Goal: Information Seeking & Learning: Learn about a topic

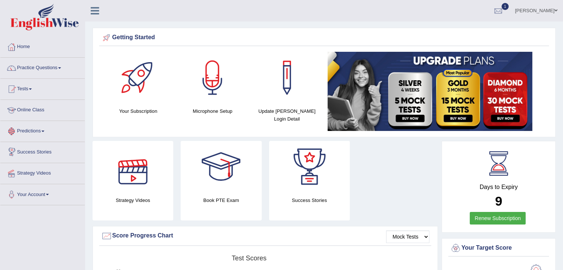
click at [41, 110] on link "Online Class" at bounding box center [42, 109] width 84 height 19
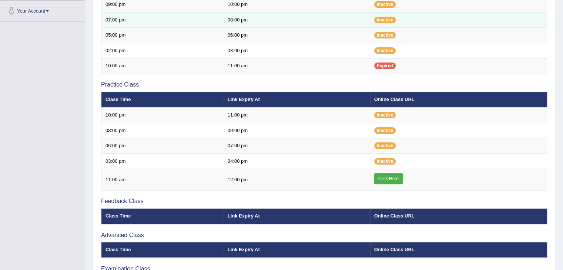
scroll to position [184, 0]
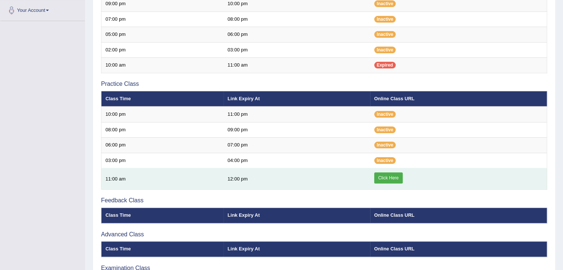
click at [381, 177] on link "Click Here" at bounding box center [388, 177] width 29 height 11
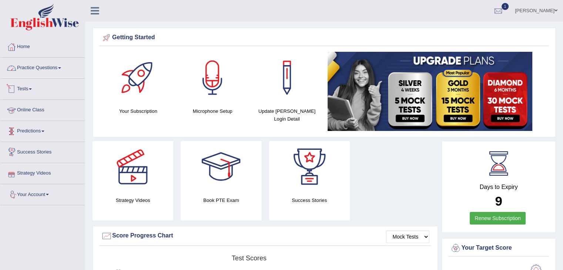
click at [61, 68] on span at bounding box center [59, 67] width 3 height 1
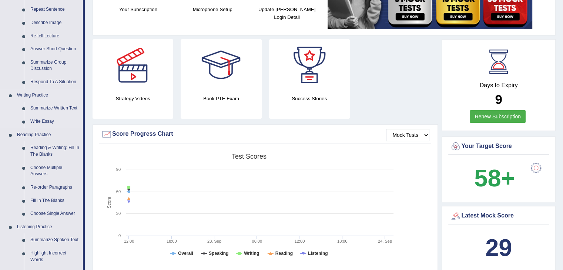
scroll to position [102, 0]
click at [42, 147] on link "Reading & Writing: Fill In The Blanks" at bounding box center [55, 151] width 56 height 20
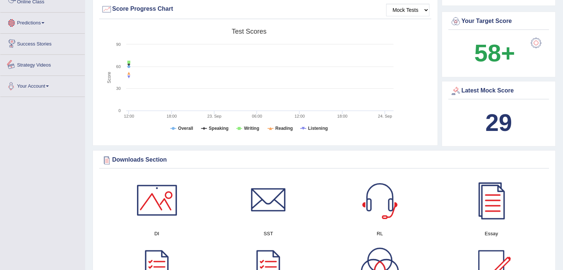
scroll to position [496, 0]
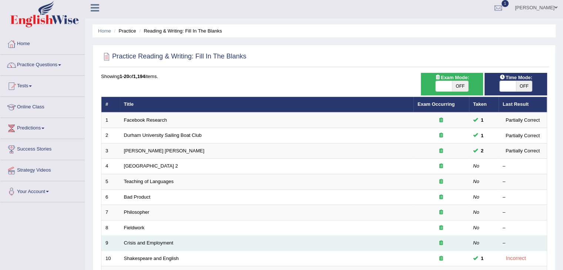
scroll to position [3, 0]
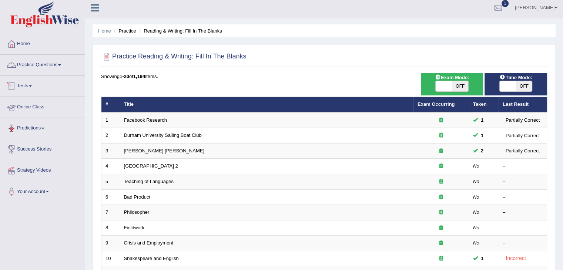
click at [36, 65] on link "Practice Questions" at bounding box center [42, 64] width 84 height 19
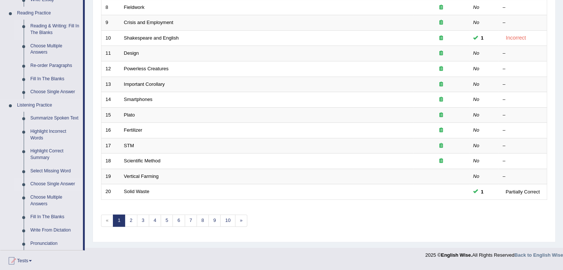
scroll to position [224, 0]
click at [42, 216] on link "Fill In The Blanks" at bounding box center [55, 216] width 56 height 13
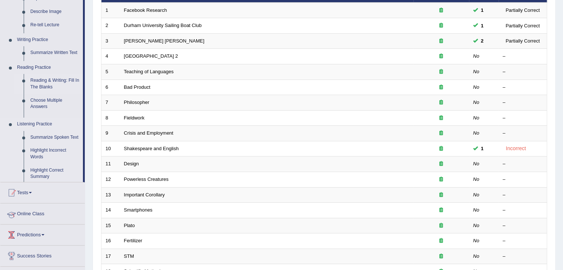
scroll to position [90, 0]
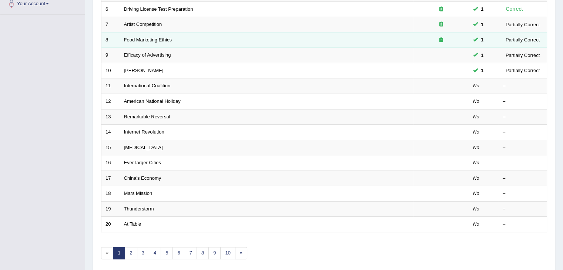
scroll to position [218, 0]
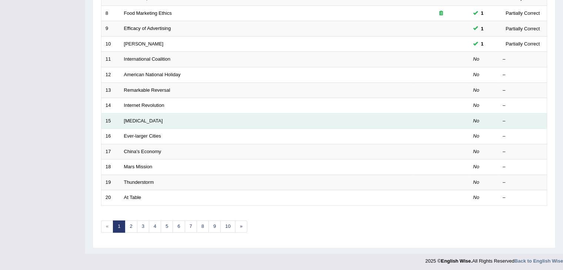
click at [349, 123] on td "[MEDICAL_DATA]" at bounding box center [267, 121] width 294 height 16
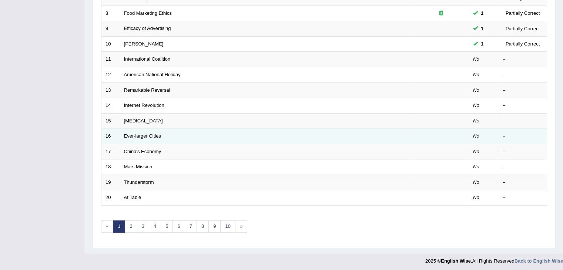
click at [345, 129] on td "Ever-larger Cities" at bounding box center [267, 137] width 294 height 16
click at [149, 136] on link "Ever-larger Cities" at bounding box center [142, 136] width 37 height 6
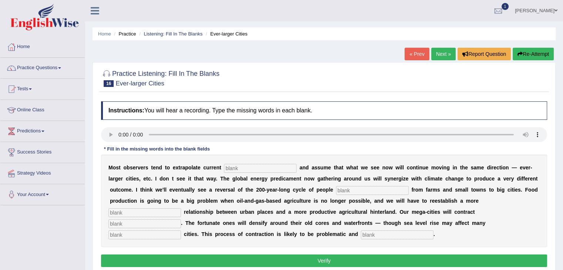
click at [231, 168] on input "text" at bounding box center [260, 168] width 73 height 9
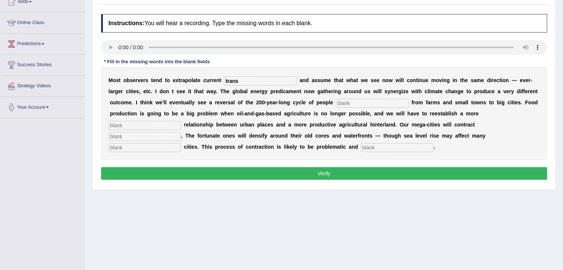
scroll to position [87, 0]
type input "trans"
click at [271, 170] on button "Verify" at bounding box center [324, 173] width 446 height 13
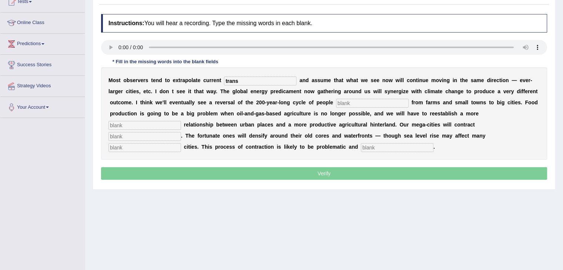
click at [271, 170] on p "Verify" at bounding box center [324, 173] width 446 height 13
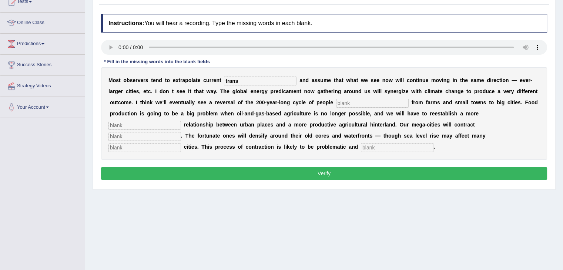
click at [271, 170] on button "Verify" at bounding box center [324, 173] width 446 height 13
click at [346, 104] on input "text" at bounding box center [372, 103] width 73 height 9
type input "moving"
click at [118, 125] on input "text" at bounding box center [144, 125] width 73 height 9
type input "meaningful"
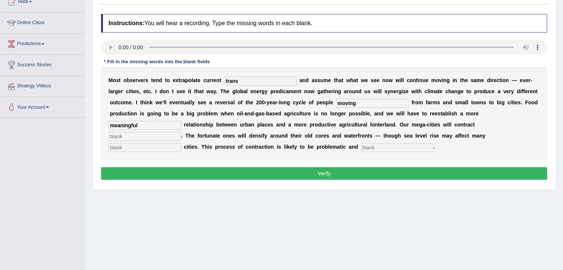
click at [127, 138] on input "text" at bounding box center [144, 136] width 73 height 9
type input "substantly"
click at [151, 148] on input "text" at bounding box center [144, 147] width 73 height 9
click at [152, 148] on input "text" at bounding box center [144, 147] width 73 height 9
type input "harbor"
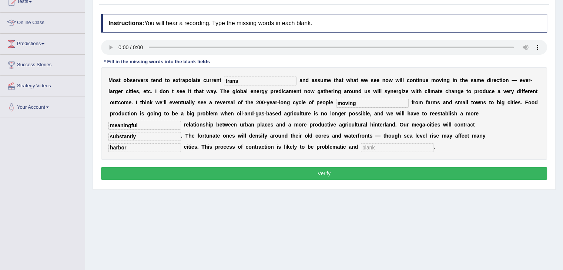
click at [375, 145] on input "text" at bounding box center [397, 147] width 73 height 9
type input "disorderaly"
click at [131, 134] on input "substantly" at bounding box center [144, 136] width 73 height 9
type input "substantily"
click at [124, 144] on input "harbor" at bounding box center [144, 147] width 73 height 9
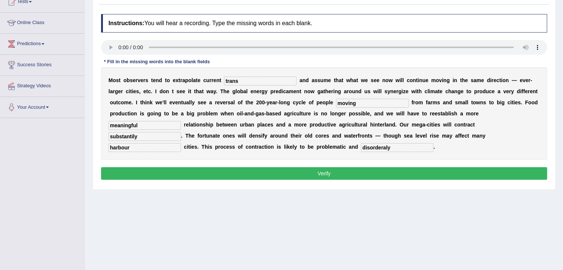
type input "harbour"
click at [243, 80] on input "trans" at bounding box center [260, 81] width 73 height 9
type input "trains"
click at [393, 148] on input "disorderaly" at bounding box center [397, 147] width 73 height 9
type input "discordantly"
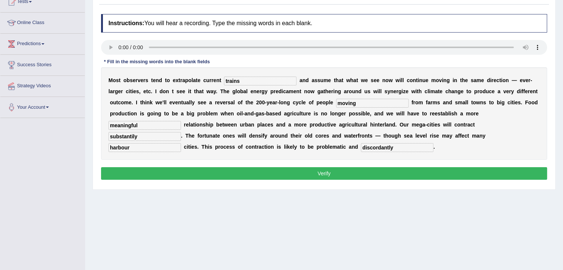
click at [335, 171] on button "Verify" at bounding box center [324, 173] width 446 height 13
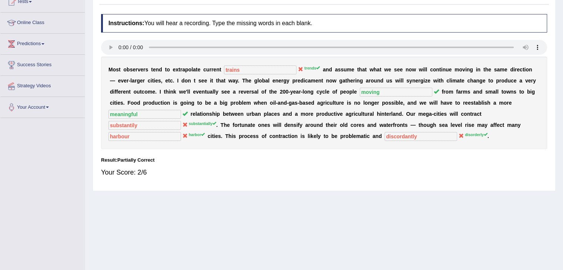
scroll to position [0, 0]
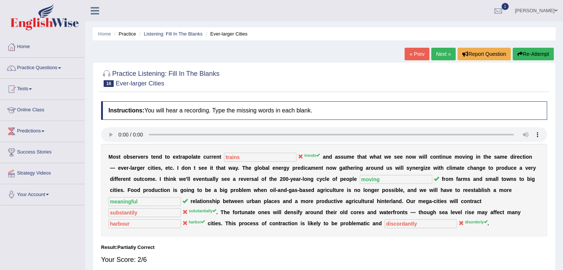
click at [439, 53] on link "Next »" at bounding box center [443, 54] width 24 height 13
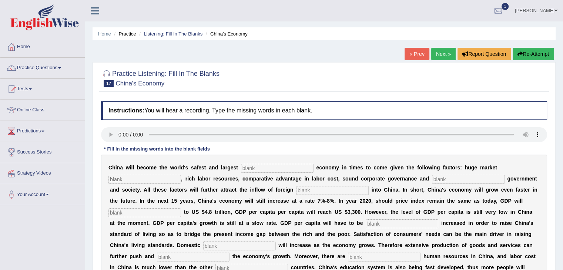
click at [411, 53] on link "« Prev" at bounding box center [417, 54] width 24 height 13
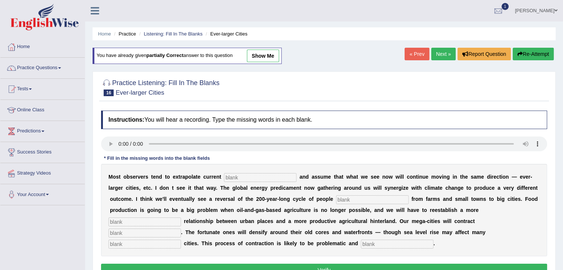
click at [411, 53] on link "« Prev" at bounding box center [417, 54] width 24 height 13
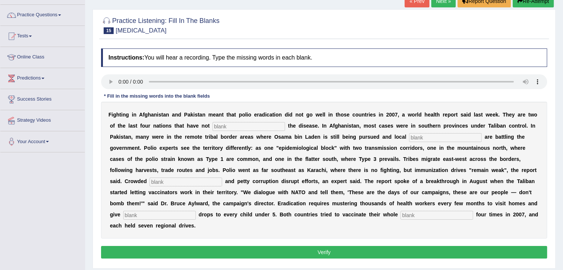
scroll to position [52, 0]
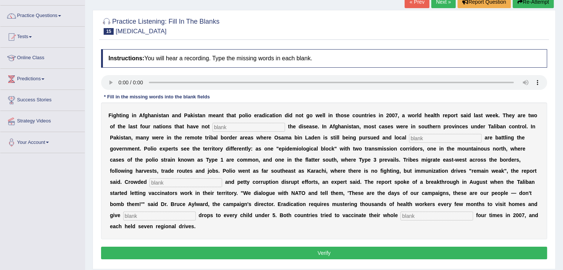
click at [221, 125] on input "text" at bounding box center [248, 127] width 73 height 9
type input "eliminated"
click at [414, 136] on input "text" at bounding box center [445, 138] width 73 height 9
type input "militans"
click at [178, 182] on input "text" at bounding box center [186, 182] width 73 height 9
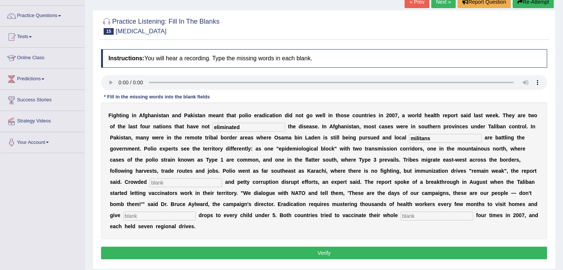
click at [168, 184] on input "text" at bounding box center [186, 182] width 73 height 9
type input "learns"
click at [160, 215] on input "text" at bounding box center [159, 216] width 73 height 9
type input "vaccine"
click at [408, 215] on input "text" at bounding box center [436, 216] width 73 height 9
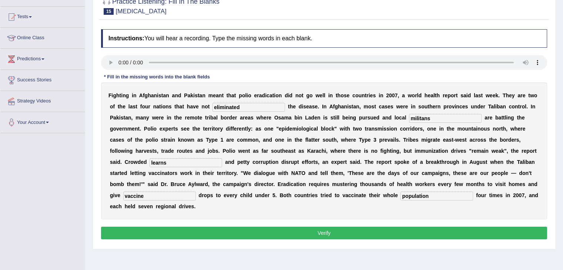
scroll to position [77, 0]
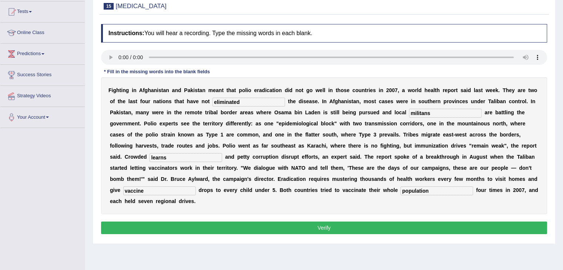
type input "population"
click at [326, 230] on button "Verify" at bounding box center [324, 228] width 446 height 13
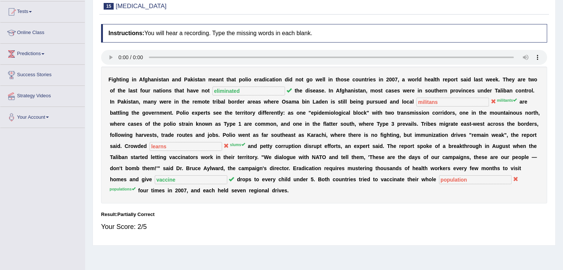
scroll to position [0, 0]
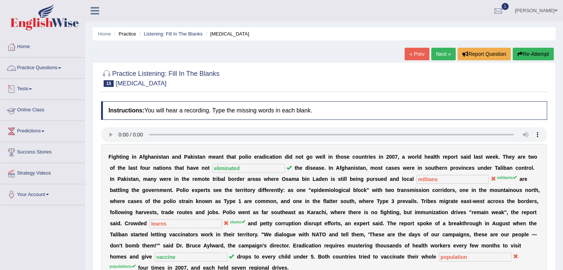
click at [57, 66] on link "Practice Questions" at bounding box center [42, 67] width 84 height 19
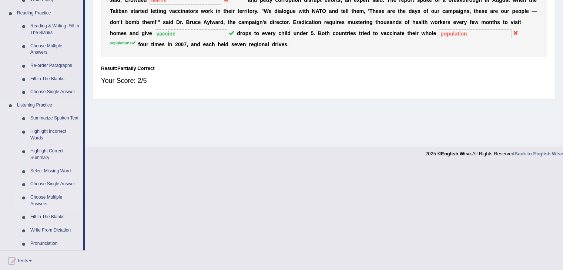
scroll to position [256, 0]
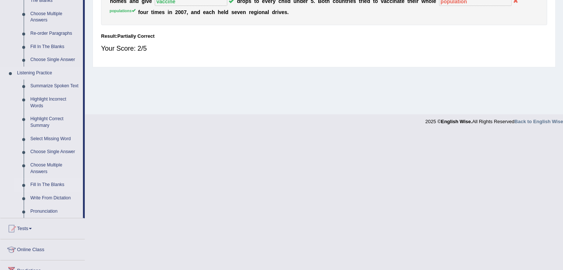
click at [38, 184] on link "Fill In The Blanks" at bounding box center [55, 184] width 56 height 13
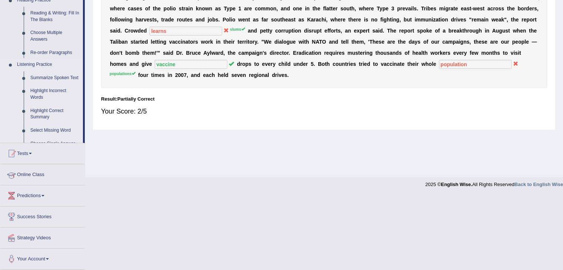
scroll to position [118, 0]
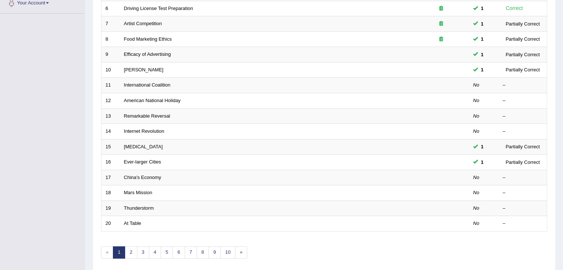
scroll to position [218, 0]
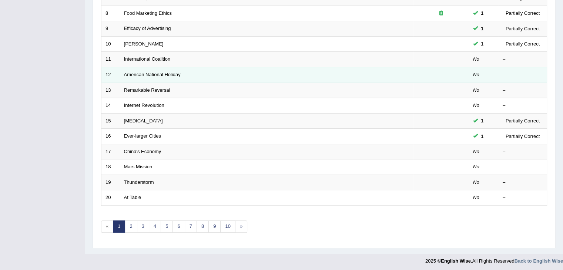
click at [278, 71] on td "American National Holiday" at bounding box center [267, 75] width 294 height 16
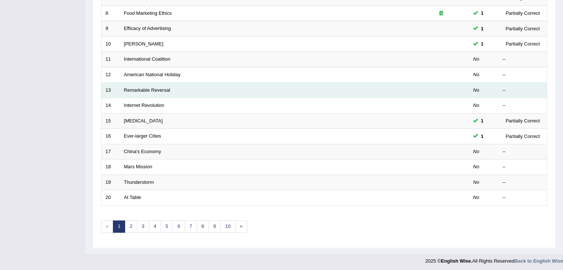
click at [191, 83] on td "Remarkable Reversal" at bounding box center [267, 91] width 294 height 16
click at [187, 83] on td "Remarkable Reversal" at bounding box center [267, 91] width 294 height 16
click at [172, 86] on td "Remarkable Reversal" at bounding box center [267, 91] width 294 height 16
click at [159, 83] on td "Remarkable Reversal" at bounding box center [267, 91] width 294 height 16
click at [154, 83] on td "Remarkable Reversal" at bounding box center [267, 91] width 294 height 16
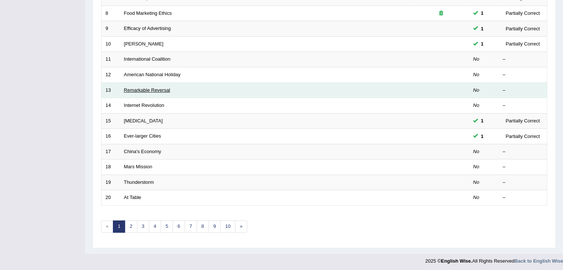
click at [150, 87] on link "Remarkable Reversal" at bounding box center [147, 90] width 46 height 6
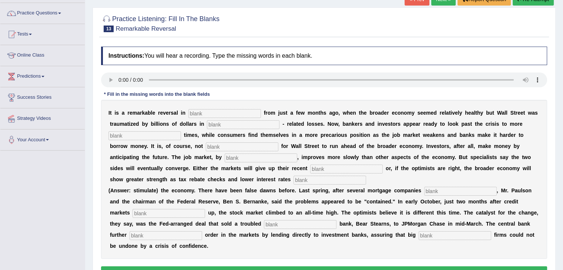
scroll to position [55, 0]
click at [214, 114] on input "text" at bounding box center [224, 113] width 73 height 9
type input "attitudes"
click at [215, 125] on input "text" at bounding box center [243, 124] width 73 height 9
type input "more"
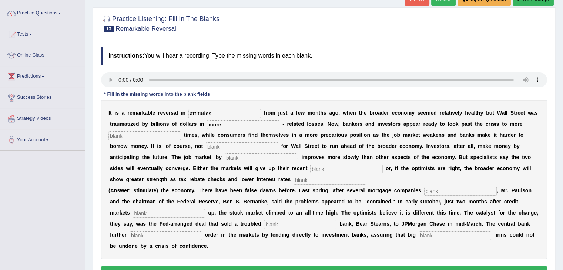
click at [125, 135] on input "text" at bounding box center [144, 135] width 73 height 9
type input "profitable"
click at [211, 143] on input "text" at bounding box center [242, 147] width 73 height 9
type input "uncommon"
click at [238, 157] on input "text" at bounding box center [261, 158] width 73 height 9
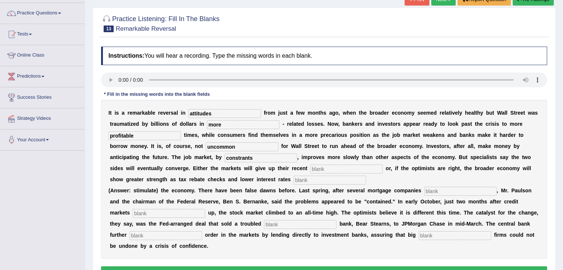
type input "constrants"
click at [319, 168] on input "text" at bounding box center [346, 169] width 73 height 9
click at [319, 169] on input "text" at bounding box center [346, 169] width 73 height 9
type input "gains"
click at [300, 179] on input "text" at bounding box center [330, 180] width 73 height 9
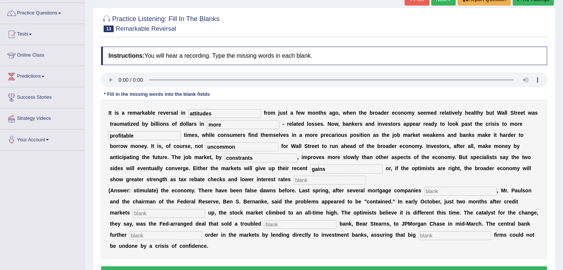
click at [304, 176] on input "text" at bounding box center [330, 180] width 73 height 9
type input "stimulate"
click at [438, 189] on input "text" at bounding box center [460, 191] width 73 height 9
click at [197, 210] on input "text" at bounding box center [169, 213] width 73 height 9
click at [184, 212] on input "text" at bounding box center [169, 213] width 73 height 9
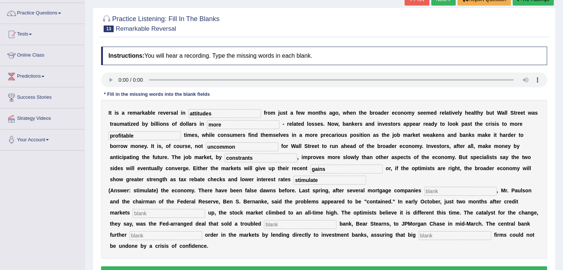
click at [291, 227] on input "text" at bounding box center [300, 224] width 73 height 9
type input "investment"
click at [179, 233] on input "text" at bounding box center [166, 235] width 73 height 9
type input "restored"
click at [427, 235] on input "text" at bounding box center [455, 235] width 73 height 9
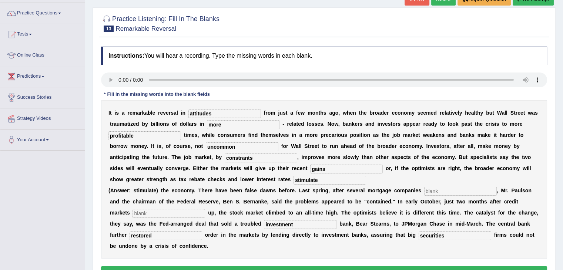
type input "securities"
click at [430, 190] on input "text" at bounding box center [460, 191] width 73 height 9
type input "collabrain"
click at [187, 212] on input "text" at bounding box center [169, 213] width 73 height 9
type input "s"
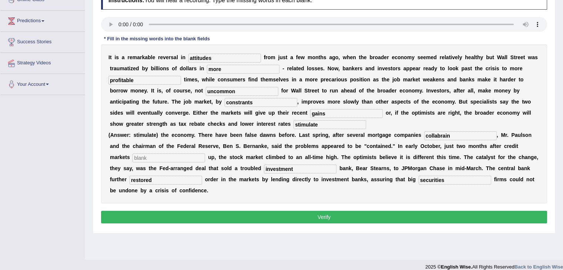
scroll to position [113, 0]
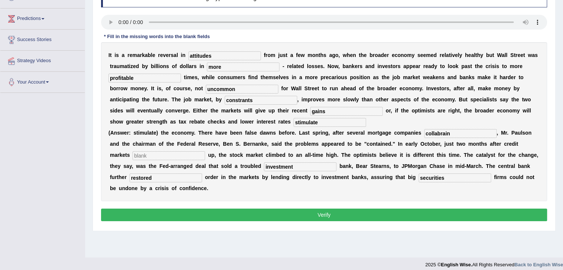
click at [207, 217] on button "Verify" at bounding box center [324, 215] width 446 height 13
click at [155, 157] on input "text" at bounding box center [169, 155] width 73 height 9
click at [450, 134] on input "collabrain" at bounding box center [460, 133] width 73 height 9
click at [143, 155] on input "text" at bounding box center [169, 155] width 73 height 9
type input "rebate"
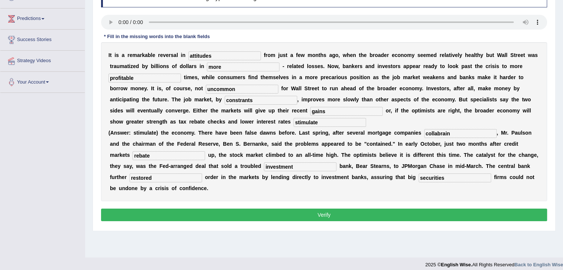
click at [242, 218] on button "Verify" at bounding box center [324, 215] width 446 height 13
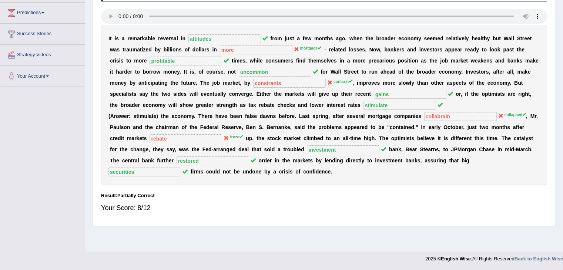
scroll to position [0, 0]
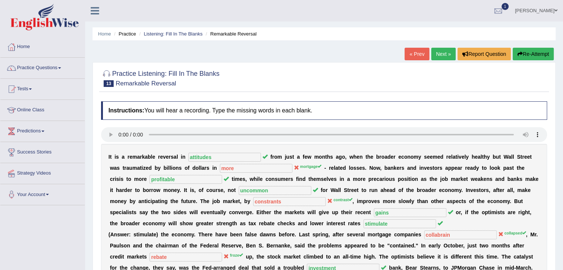
click at [420, 57] on link "« Prev" at bounding box center [417, 54] width 24 height 13
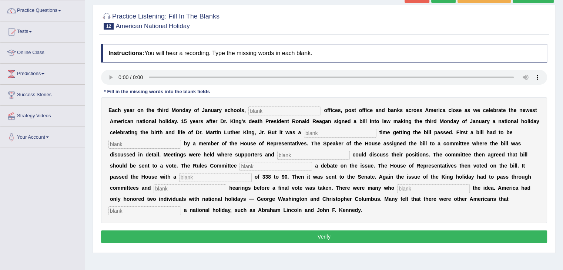
scroll to position [59, 0]
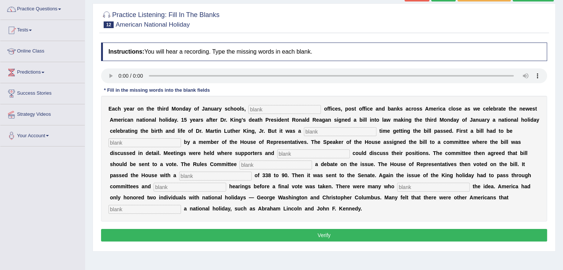
click at [269, 110] on input "text" at bounding box center [284, 109] width 73 height 9
click at [253, 108] on input "text" at bounding box center [284, 109] width 73 height 9
type input "federal"
click at [315, 129] on input "text" at bounding box center [340, 131] width 73 height 9
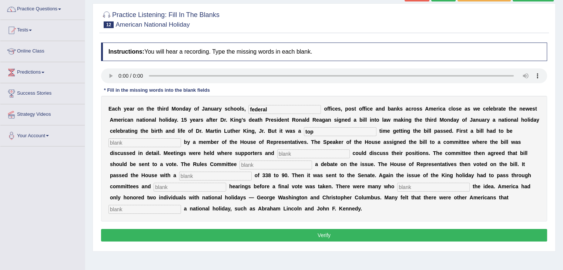
type input "top"
click at [170, 145] on input "text" at bounding box center [144, 142] width 73 height 9
type input "introduced"
click at [311, 151] on input "text" at bounding box center [313, 154] width 73 height 9
type input "opinion"
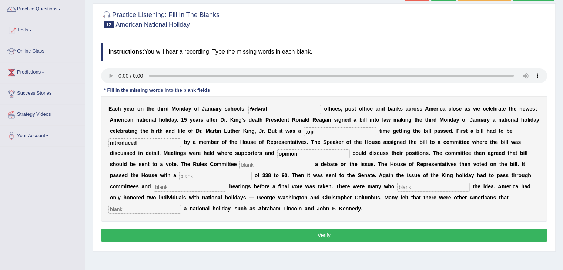
click at [274, 168] on input "text" at bounding box center [275, 165] width 73 height 9
type input "sc"
click at [218, 179] on input "text" at bounding box center [215, 176] width 73 height 9
type input "vote"
click at [198, 188] on input "text" at bounding box center [190, 187] width 73 height 9
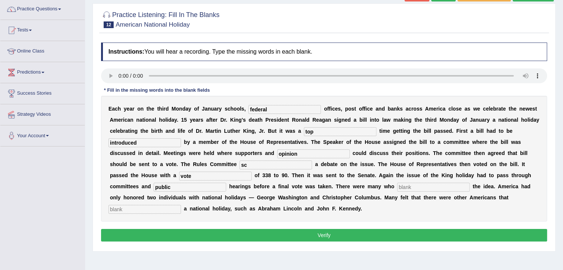
type input "public"
click at [249, 163] on input "sc" at bounding box center [275, 165] width 73 height 9
type input "schedule"
click at [409, 187] on input "text" at bounding box center [433, 187] width 73 height 9
type input "opposed"
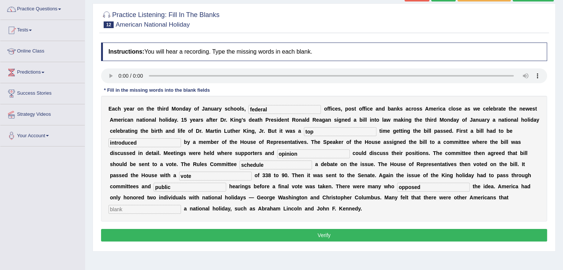
click at [164, 208] on input "text" at bounding box center [144, 209] width 73 height 9
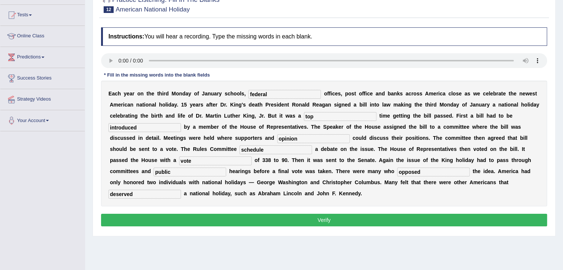
scroll to position [76, 0]
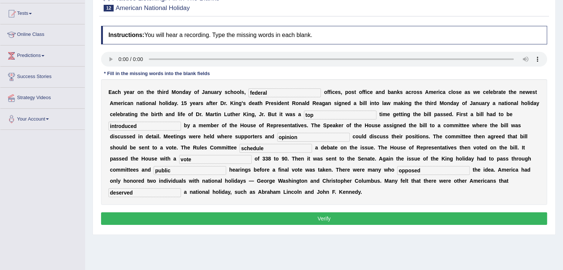
type input "deserved"
click at [285, 218] on button "Verify" at bounding box center [324, 218] width 446 height 13
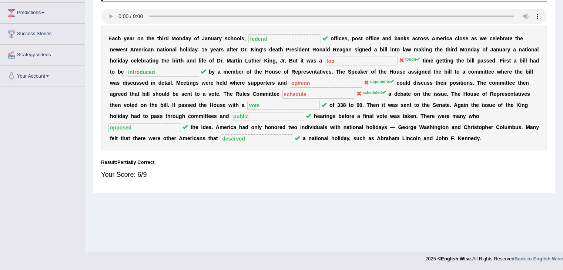
scroll to position [0, 0]
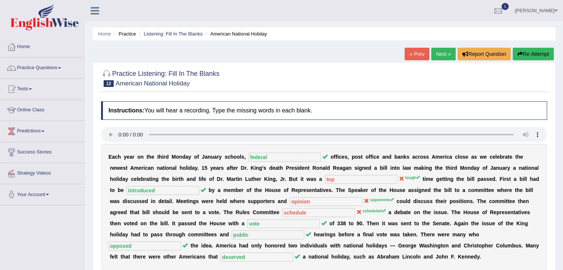
click at [410, 56] on link "« Prev" at bounding box center [417, 54] width 24 height 13
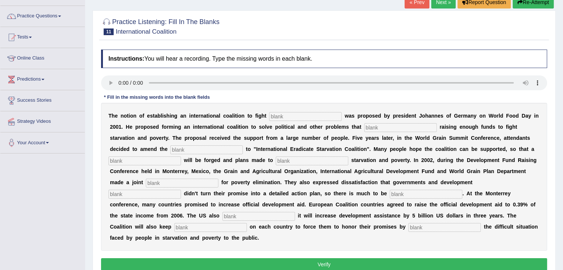
scroll to position [50, 0]
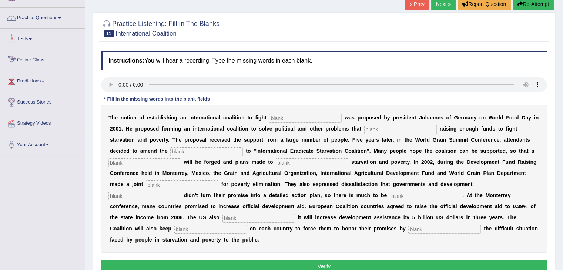
click at [39, 21] on link "Practice Questions" at bounding box center [42, 17] width 84 height 19
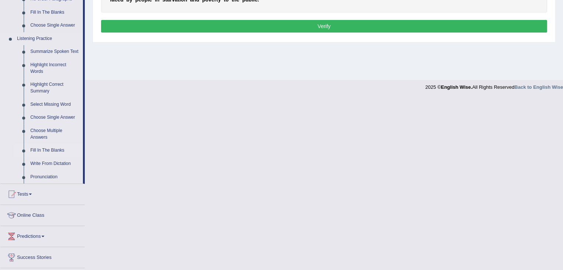
click at [39, 152] on link "Fill In The Blanks" at bounding box center [55, 150] width 56 height 13
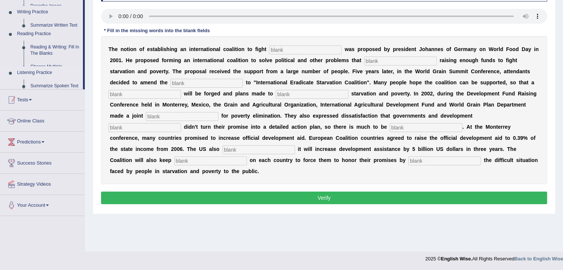
scroll to position [118, 0]
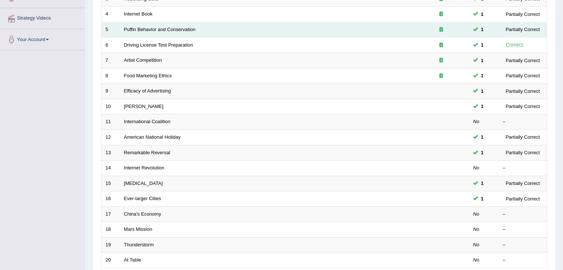
scroll to position [155, 0]
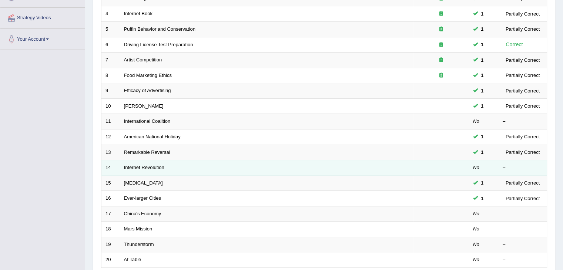
click at [437, 166] on td at bounding box center [441, 168] width 56 height 16
click at [130, 167] on link "Internet Revolution" at bounding box center [144, 168] width 40 height 6
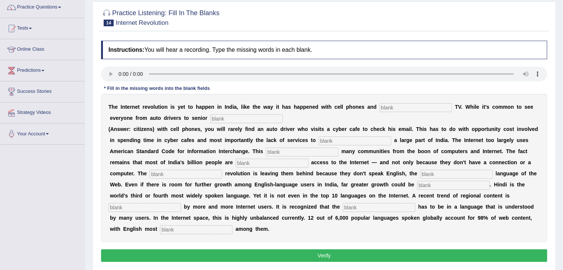
scroll to position [62, 0]
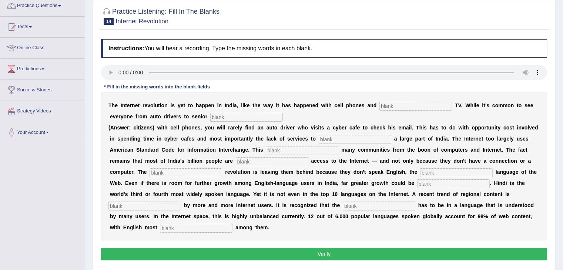
click at [400, 106] on input "text" at bounding box center [415, 106] width 73 height 9
type input "cable"
click at [244, 119] on input "text" at bounding box center [246, 117] width 73 height 9
type input "citizens"
click at [330, 138] on input "text" at bounding box center [355, 139] width 73 height 9
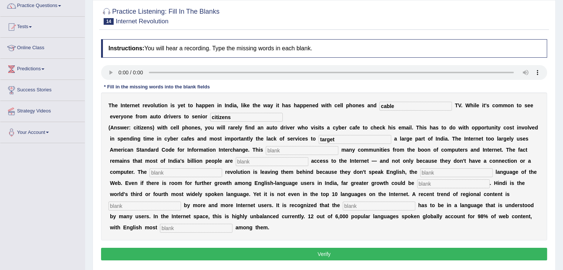
type input "target"
click at [295, 148] on input "text" at bounding box center [302, 150] width 73 height 9
type input "allinated"
click at [262, 161] on input "text" at bounding box center [272, 161] width 73 height 9
type input "denigtht"
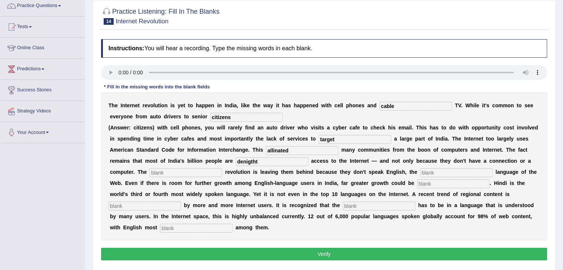
click at [185, 173] on input "text" at bounding box center [186, 172] width 73 height 9
type input "digital"
click at [448, 172] on input "text" at bounding box center [456, 172] width 73 height 9
type input "dominated"
click at [169, 205] on input "text" at bounding box center [144, 206] width 73 height 9
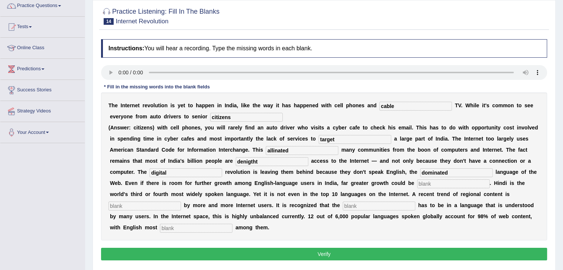
click at [170, 205] on input "text" at bounding box center [144, 206] width 73 height 9
type input "prep"
click at [353, 205] on input "text" at bounding box center [379, 206] width 73 height 9
type input "content"
click at [132, 205] on input "prep" at bounding box center [144, 206] width 73 height 9
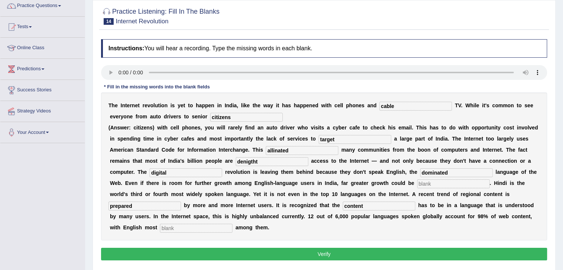
type input "prepared"
click at [168, 228] on input "text" at bounding box center [196, 228] width 73 height 9
type input "premanent"
click at [139, 204] on input "prepared" at bounding box center [144, 206] width 73 height 9
type input "preferred"
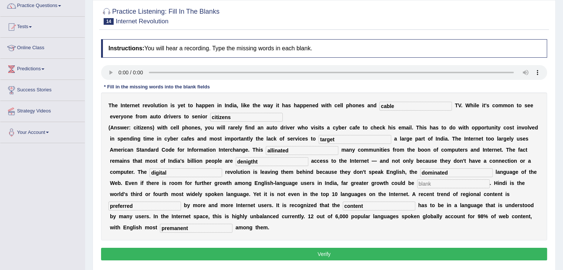
click at [266, 159] on input "denigtht" at bounding box center [272, 161] width 73 height 9
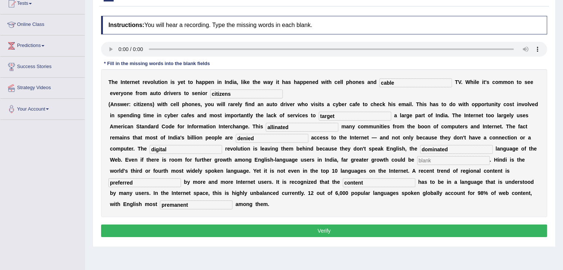
scroll to position [86, 0]
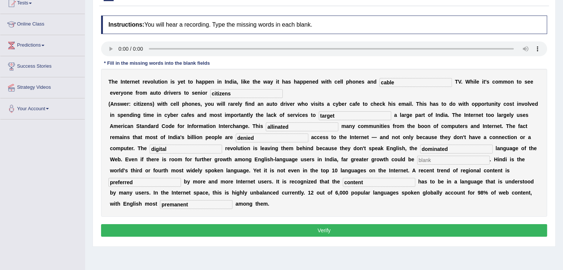
type input "denied"
click at [424, 160] on input "text" at bounding box center [453, 160] width 73 height 9
click at [423, 159] on input "text" at bounding box center [453, 160] width 73 height 9
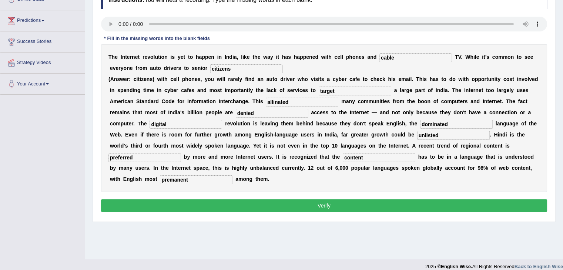
scroll to position [118, 0]
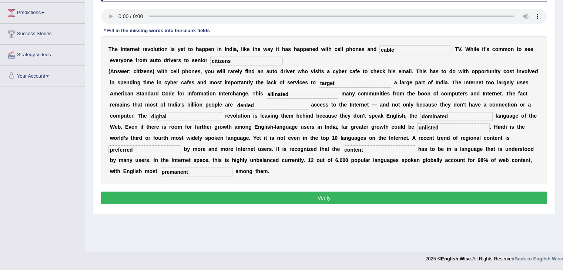
type input "unlisted"
click at [322, 199] on button "Verify" at bounding box center [324, 198] width 446 height 13
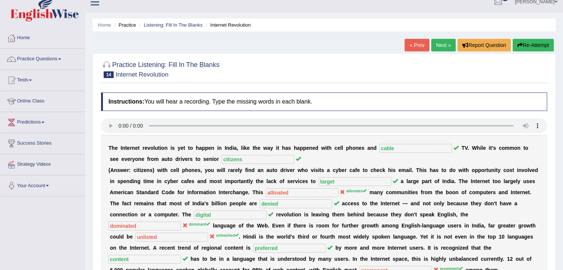
scroll to position [0, 0]
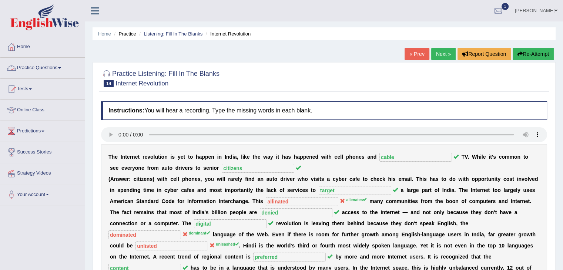
click at [58, 68] on link "Practice Questions" at bounding box center [42, 67] width 84 height 19
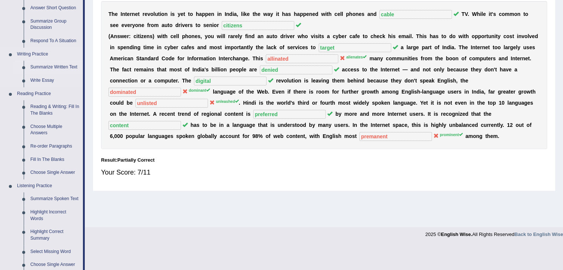
scroll to position [145, 0]
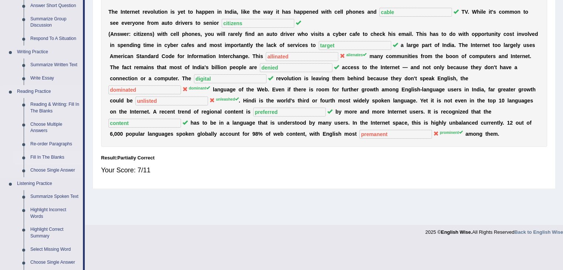
click at [34, 153] on link "Fill In The Blanks" at bounding box center [55, 157] width 56 height 13
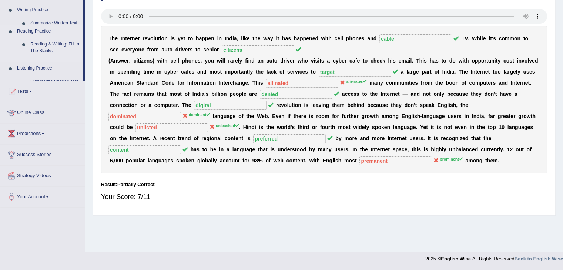
scroll to position [118, 0]
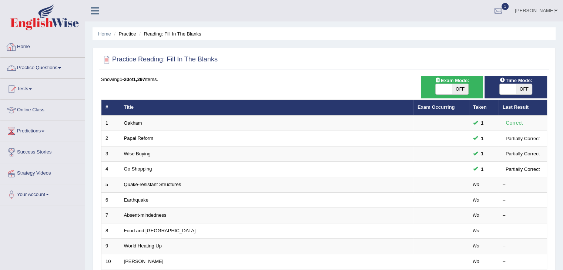
click at [59, 67] on link "Practice Questions" at bounding box center [42, 67] width 84 height 19
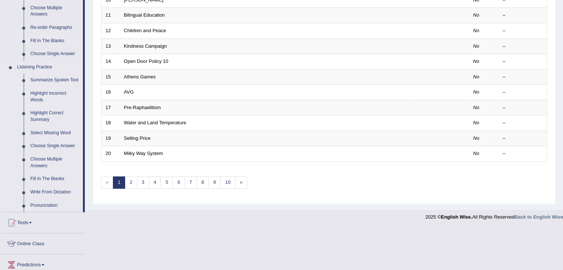
scroll to position [263, 0]
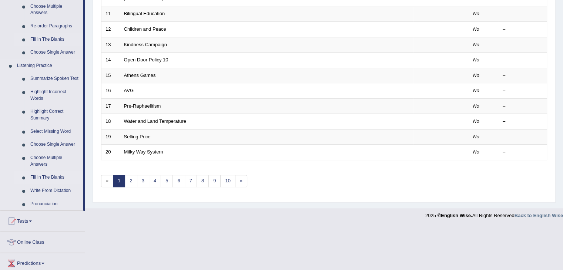
click at [43, 178] on link "Fill In The Blanks" at bounding box center [55, 177] width 56 height 13
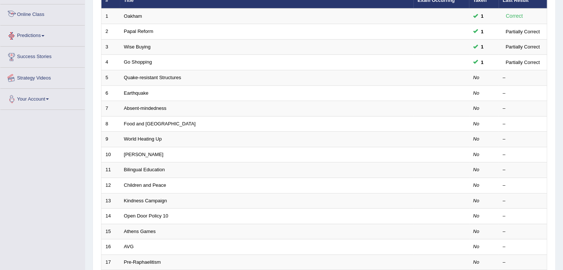
scroll to position [158, 0]
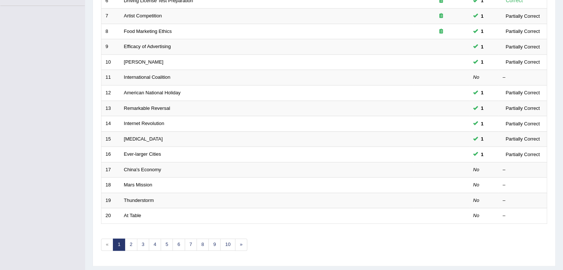
scroll to position [218, 0]
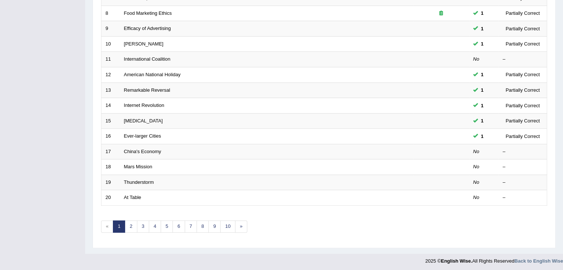
click at [172, 151] on td "China's Economy" at bounding box center [267, 152] width 294 height 16
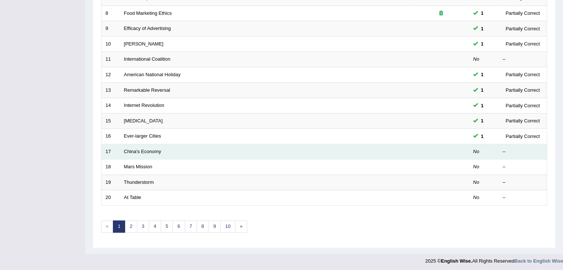
click at [154, 152] on td "China's Economy" at bounding box center [267, 152] width 294 height 16
click at [145, 151] on link "China's Economy" at bounding box center [142, 152] width 37 height 6
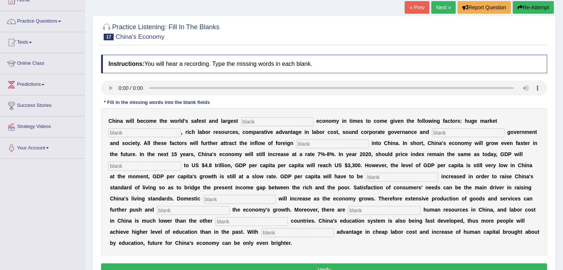
scroll to position [46, 0]
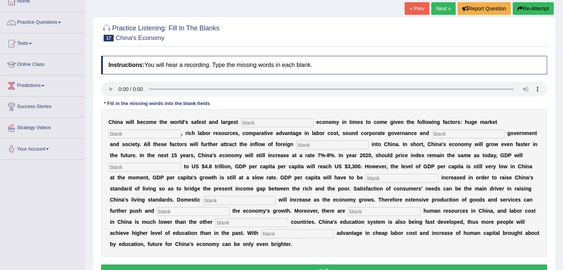
click at [109, 96] on div at bounding box center [324, 90] width 446 height 17
click at [262, 118] on input "text" at bounding box center [277, 122] width 73 height 9
type input "investment"
click at [123, 135] on input "text" at bounding box center [144, 134] width 73 height 9
type input "potential"
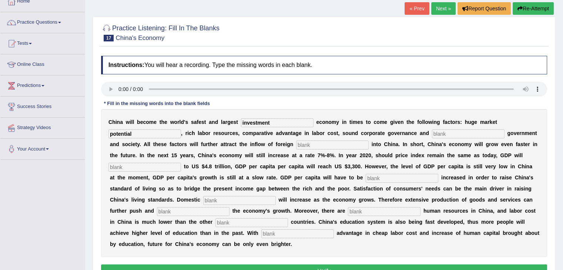
click at [437, 134] on input "text" at bounding box center [468, 134] width 73 height 9
type input "stable"
click at [344, 147] on input "text" at bounding box center [332, 145] width 73 height 9
type input "capital"
click at [145, 168] on input "text" at bounding box center [144, 167] width 73 height 9
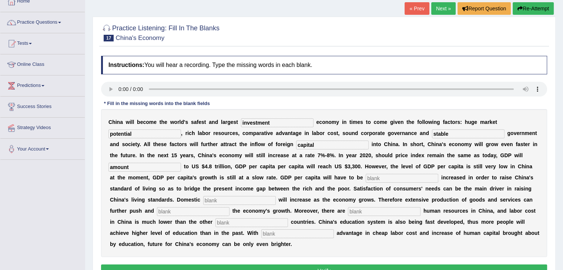
type input "amount"
click at [366, 177] on input "text" at bounding box center [402, 178] width 73 height 9
type input "further"
click at [216, 200] on input "text" at bounding box center [239, 200] width 73 height 9
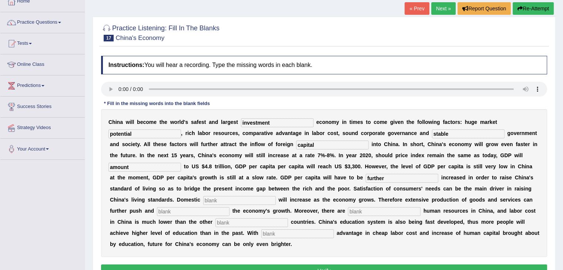
click at [229, 199] on input "text" at bounding box center [239, 200] width 73 height 9
type input "demant"
click at [203, 209] on input "text" at bounding box center [193, 211] width 73 height 9
type input "sustain"
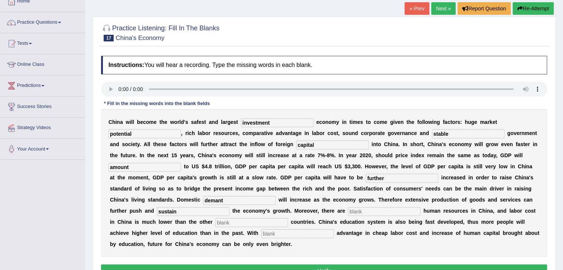
click at [357, 212] on input "text" at bounding box center [384, 211] width 73 height 9
type input "abundant"
click at [264, 220] on input "text" at bounding box center [251, 222] width 73 height 9
type input "industralized"
click at [280, 230] on input "text" at bounding box center [297, 233] width 73 height 9
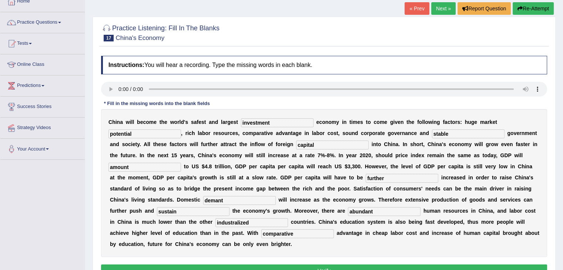
type input "comparative"
click at [234, 202] on input "demant" at bounding box center [239, 200] width 73 height 9
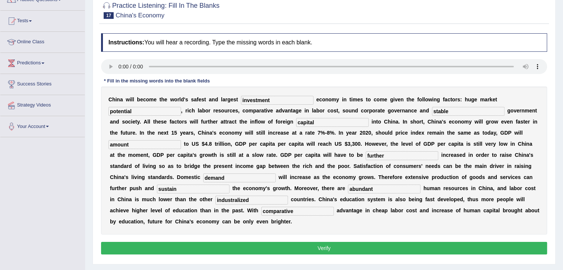
scroll to position [69, 0]
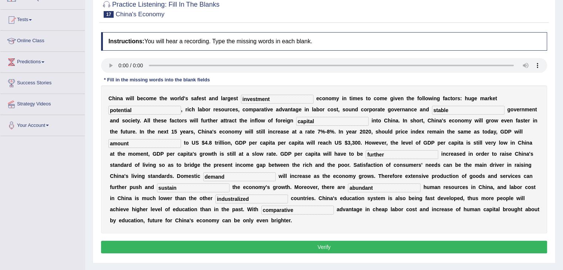
type input "demand"
click at [291, 246] on button "Verify" at bounding box center [324, 247] width 446 height 13
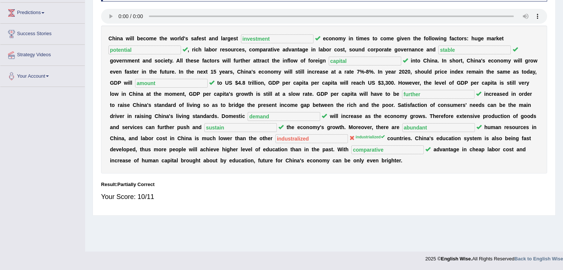
scroll to position [0, 0]
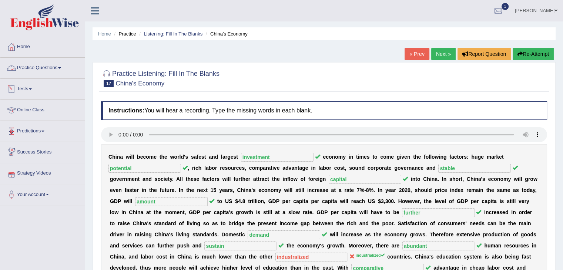
click at [47, 67] on link "Practice Questions" at bounding box center [42, 67] width 84 height 19
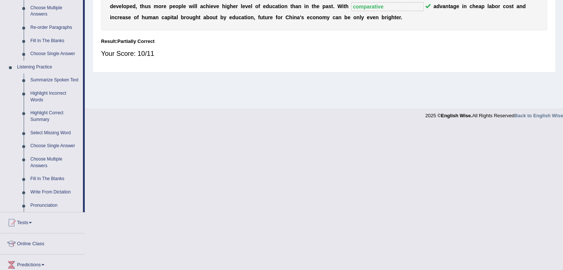
scroll to position [265, 0]
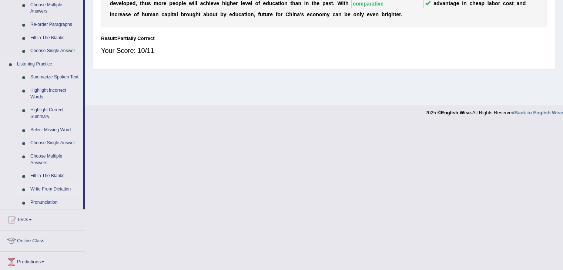
click at [44, 188] on link "Write From Dictation" at bounding box center [55, 189] width 56 height 13
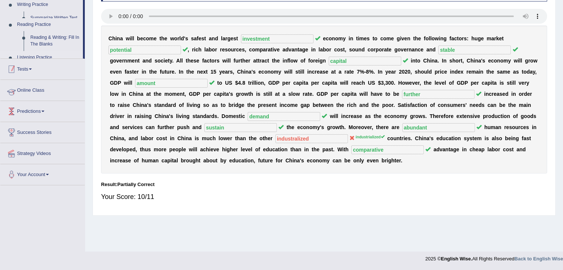
scroll to position [118, 0]
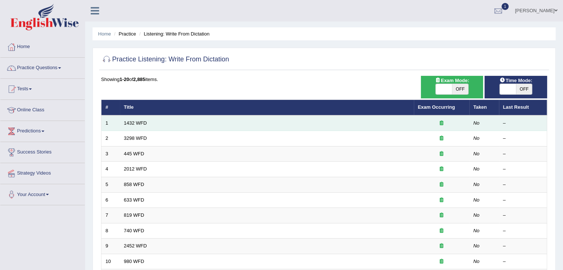
click at [133, 127] on td "1432 WFD" at bounding box center [267, 123] width 294 height 16
click at [135, 125] on td "1432 WFD" at bounding box center [267, 123] width 294 height 16
click at [139, 121] on link "1432 WFD" at bounding box center [135, 123] width 23 height 6
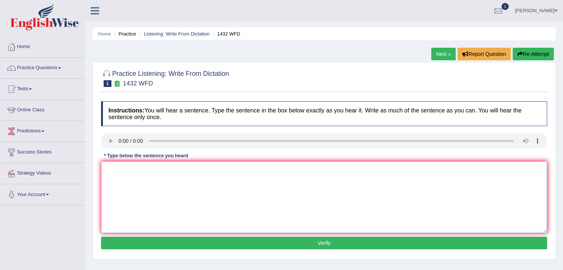
click at [157, 184] on textarea at bounding box center [324, 197] width 446 height 72
click at [118, 174] on textarea at bounding box center [324, 197] width 446 height 72
click at [120, 168] on textarea "More physical activity is benefical to your health." at bounding box center [324, 197] width 446 height 72
click at [187, 171] on textarea "More physical activity is benefical to your health." at bounding box center [324, 197] width 446 height 72
click at [179, 170] on textarea "More physical activity is benefical to of your health." at bounding box center [324, 197] width 446 height 72
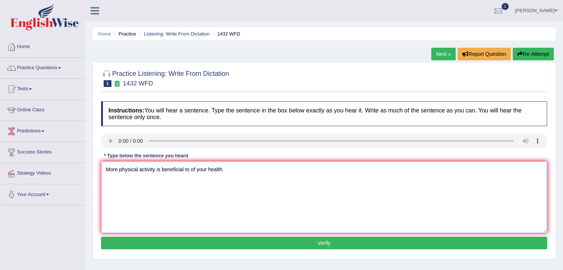
type textarea "More physical activity is beneficial to of your health."
click at [299, 246] on button "Verify" at bounding box center [324, 243] width 446 height 13
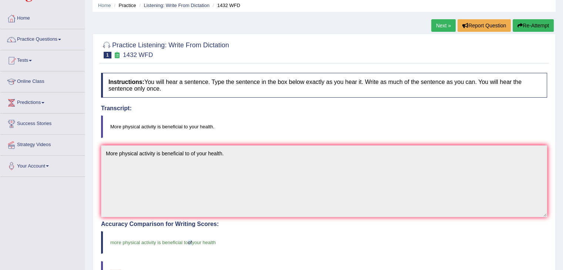
scroll to position [28, 0]
click at [438, 24] on link "Next »" at bounding box center [443, 26] width 24 height 13
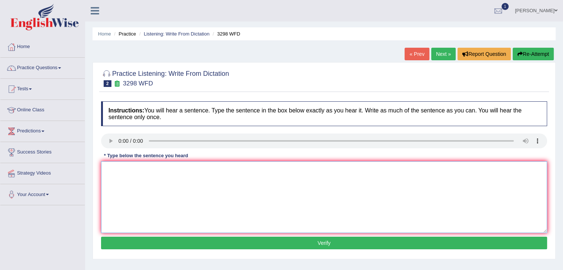
click at [130, 187] on textarea at bounding box center [324, 197] width 446 height 72
click at [180, 169] on textarea "Animal behaviour is most aspect to that of human." at bounding box center [324, 197] width 446 height 72
click at [202, 170] on textarea "Animal behaviour is most aspect skeptical more to that of human." at bounding box center [324, 197] width 446 height 72
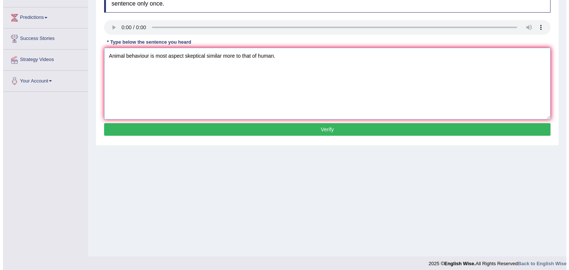
scroll to position [118, 0]
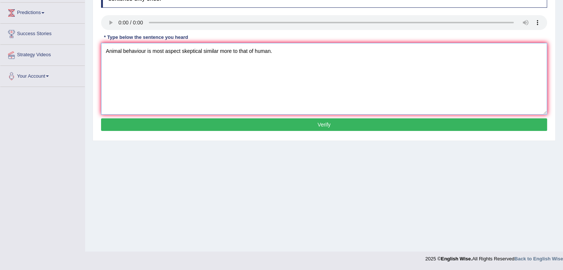
type textarea "Animal behaviour is most aspect skeptical similar more to that of human."
click at [231, 124] on button "Verify" at bounding box center [324, 124] width 446 height 13
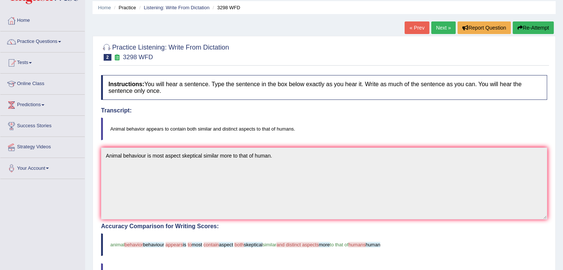
scroll to position [0, 0]
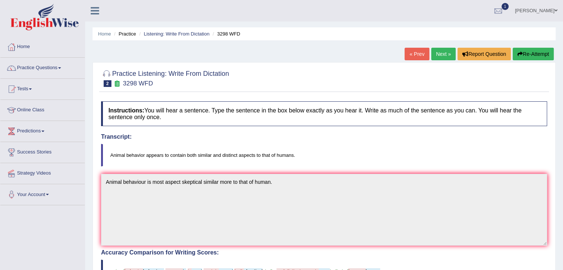
click at [440, 54] on link "Next »" at bounding box center [443, 54] width 24 height 13
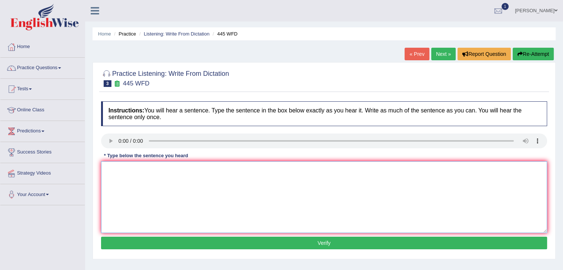
click at [121, 177] on textarea at bounding box center [324, 197] width 446 height 72
click at [139, 168] on textarea "The american made a planning for a land mars." at bounding box center [324, 197] width 446 height 72
click at [118, 167] on textarea "The [DEMOGRAPHIC_DATA] astronomer made a planning for a land mars." at bounding box center [324, 197] width 446 height 72
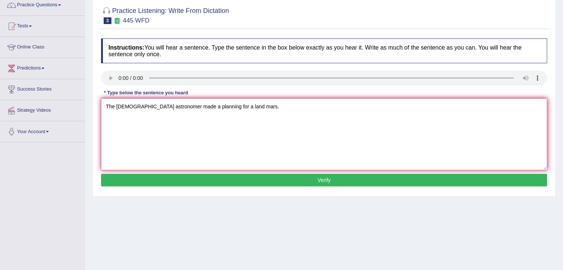
scroll to position [62, 0]
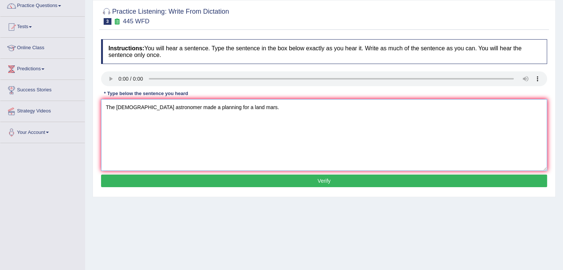
type textarea "The [DEMOGRAPHIC_DATA] astronomer made a planning for a land mars."
click at [163, 183] on button "Verify" at bounding box center [324, 181] width 446 height 13
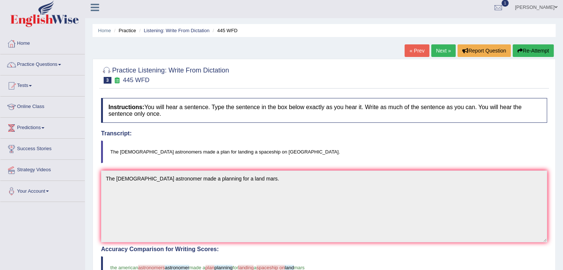
scroll to position [0, 0]
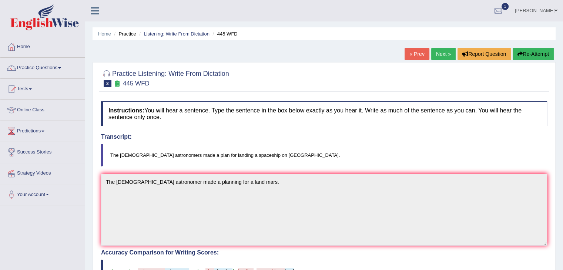
click at [411, 53] on link "« Prev" at bounding box center [417, 54] width 24 height 13
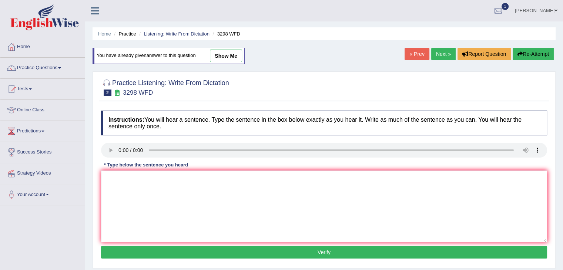
click at [443, 51] on link "Next »" at bounding box center [443, 54] width 24 height 13
click at [446, 51] on link "Next »" at bounding box center [443, 54] width 24 height 13
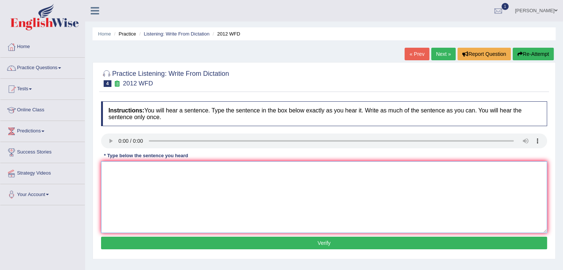
click at [129, 191] on textarea at bounding box center [324, 197] width 446 height 72
click at [144, 171] on textarea "There are a grid great of this topic." at bounding box center [324, 197] width 446 height 72
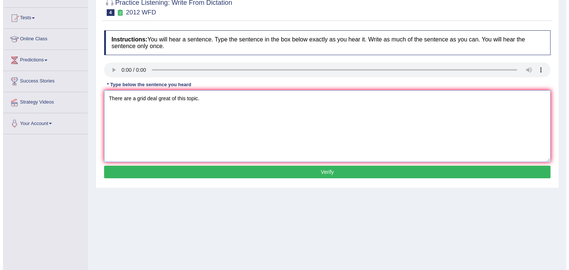
scroll to position [71, 0]
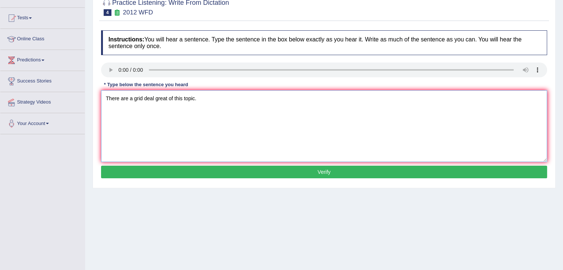
type textarea "There are a grid deal great of this topic."
click at [176, 167] on button "Verify" at bounding box center [324, 172] width 446 height 13
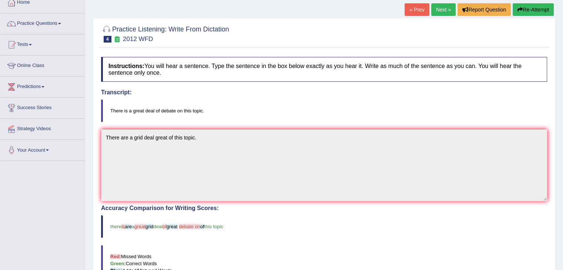
scroll to position [0, 0]
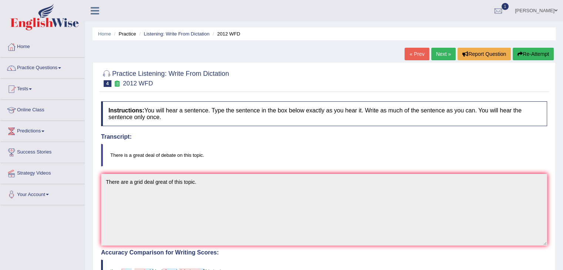
click at [441, 56] on link "Next »" at bounding box center [443, 54] width 24 height 13
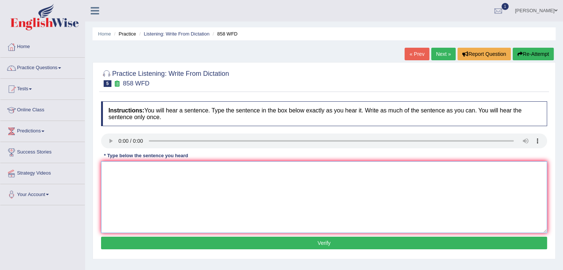
click at [127, 181] on textarea at bounding box center [324, 197] width 446 height 72
click at [105, 168] on textarea "interested in his historian." at bounding box center [324, 197] width 446 height 72
click at [114, 167] on textarea "The interested in his historian." at bounding box center [324, 197] width 446 height 72
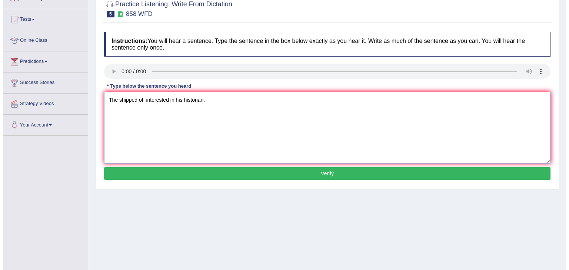
scroll to position [70, 0]
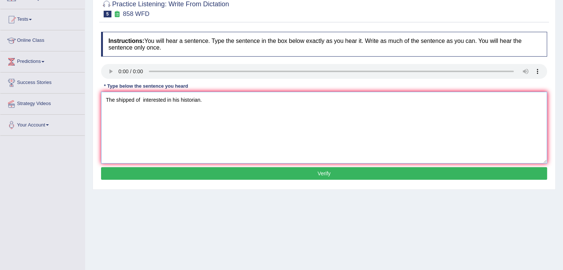
type textarea "The shipped of interested in his historian."
click at [152, 170] on button "Verify" at bounding box center [324, 173] width 446 height 13
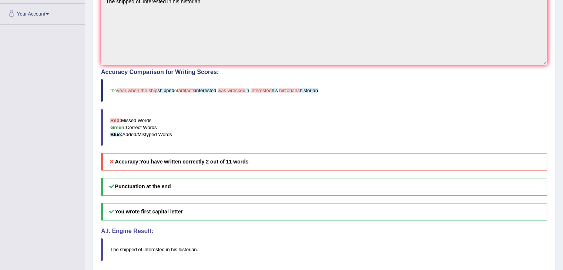
scroll to position [0, 0]
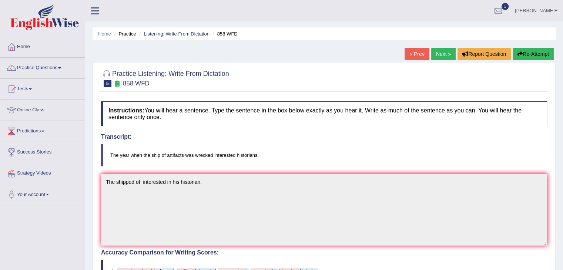
click at [436, 52] on link "Next »" at bounding box center [443, 54] width 24 height 13
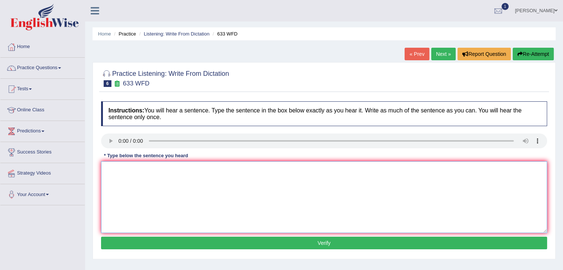
click at [235, 187] on textarea at bounding box center [324, 197] width 446 height 72
click at [115, 184] on textarea at bounding box center [324, 197] width 446 height 72
click at [162, 169] on textarea "Research shows a excercising" at bounding box center [324, 197] width 446 height 72
click at [191, 176] on textarea "Research shows a exercising" at bounding box center [324, 197] width 446 height 72
click at [129, 168] on textarea "Research shows a exercising making a feel better." at bounding box center [324, 197] width 446 height 72
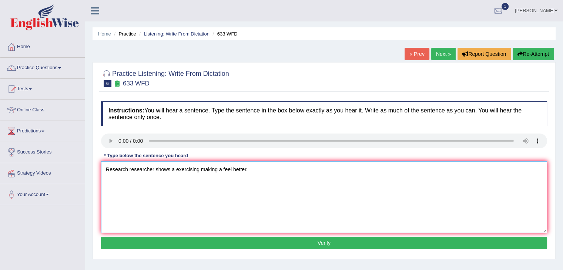
type textarea "Research researcher shows a exercising making a feel better."
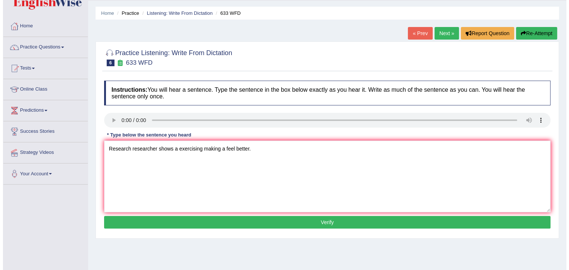
scroll to position [25, 0]
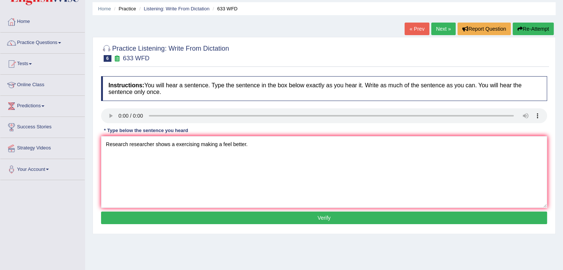
click at [232, 218] on button "Verify" at bounding box center [324, 218] width 446 height 13
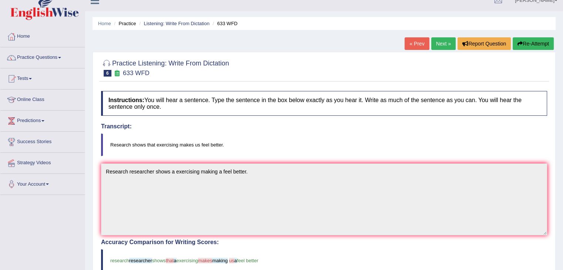
scroll to position [0, 0]
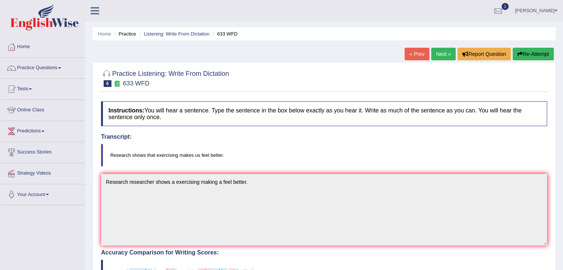
click at [441, 54] on link "Next »" at bounding box center [443, 54] width 24 height 13
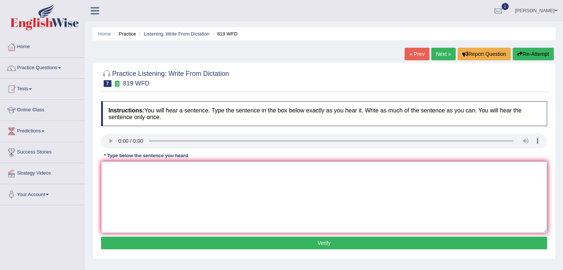
click at [262, 191] on textarea at bounding box center [324, 197] width 446 height 72
click at [120, 175] on textarea at bounding box center [324, 197] width 446 height 72
click at [117, 169] on textarea "Plans are able to continue through their life." at bounding box center [324, 197] width 446 height 72
click at [200, 170] on textarea "Plans plains are able to continue through their life." at bounding box center [324, 197] width 446 height 72
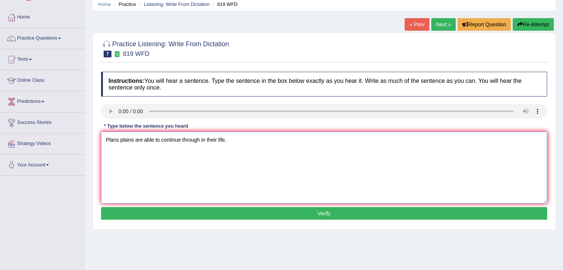
scroll to position [30, 0]
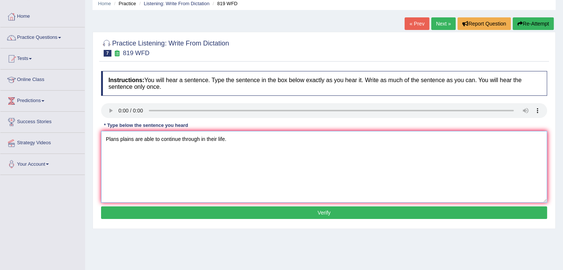
type textarea "Plans plains are able to continue through in their life."
click at [207, 211] on button "Verify" at bounding box center [324, 213] width 446 height 13
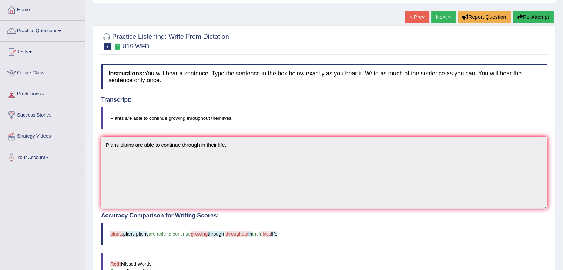
scroll to position [34, 0]
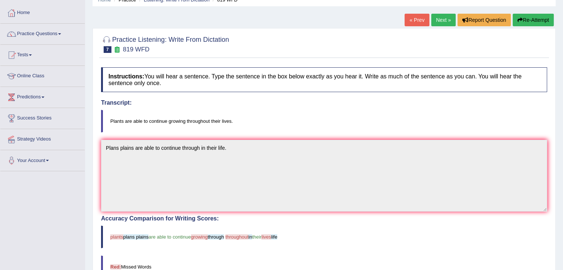
click at [441, 21] on link "Next »" at bounding box center [443, 20] width 24 height 13
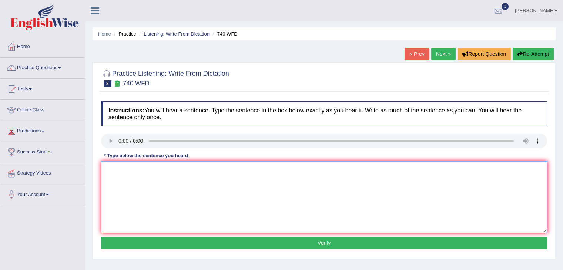
click at [206, 204] on textarea at bounding box center [324, 197] width 446 height 72
click at [125, 179] on textarea at bounding box center [324, 197] width 446 height 72
click at [125, 171] on textarea "A series of the classroom." at bounding box center [324, 197] width 446 height 72
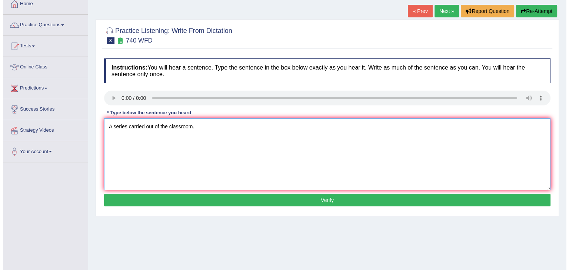
scroll to position [44, 0]
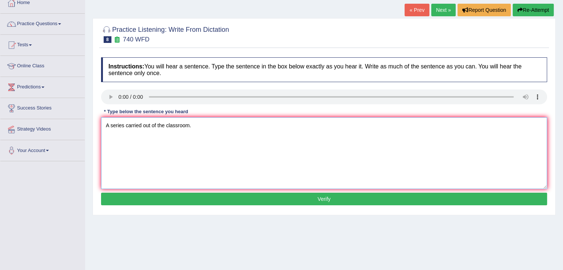
type textarea "A series carried out of the classroom."
click at [164, 191] on div "Instructions: You will hear a sentence. Type the sentence in the box below exac…" at bounding box center [324, 133] width 450 height 158
click at [164, 193] on button "Verify" at bounding box center [324, 199] width 446 height 13
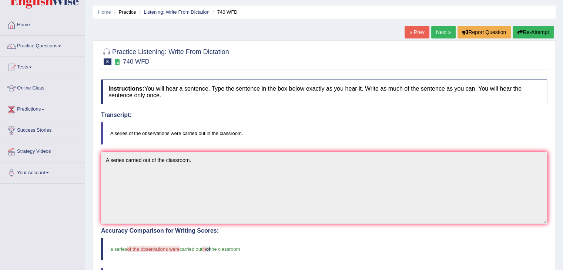
scroll to position [0, 0]
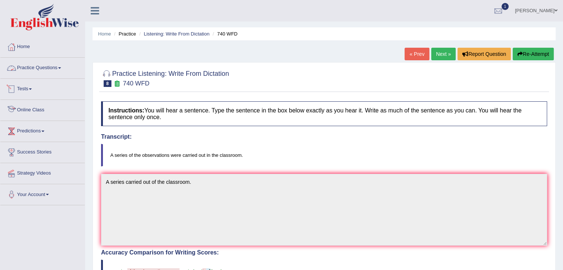
click at [57, 66] on link "Practice Questions" at bounding box center [42, 67] width 84 height 19
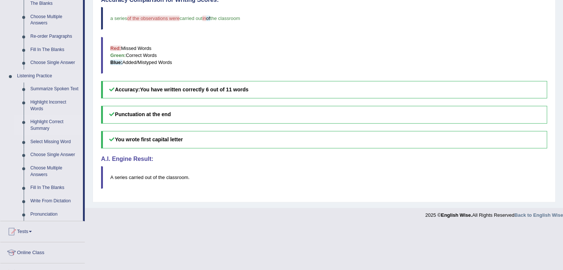
scroll to position [253, 0]
click at [44, 199] on link "Write From Dictation" at bounding box center [55, 200] width 56 height 13
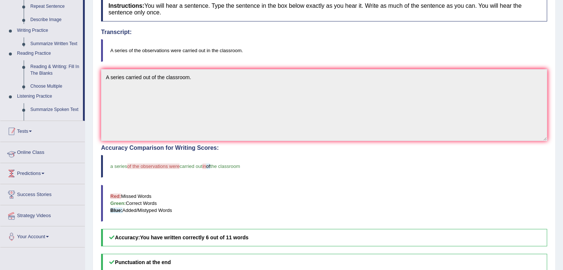
scroll to position [84, 0]
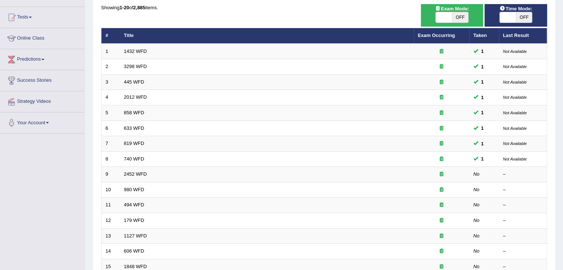
scroll to position [101, 0]
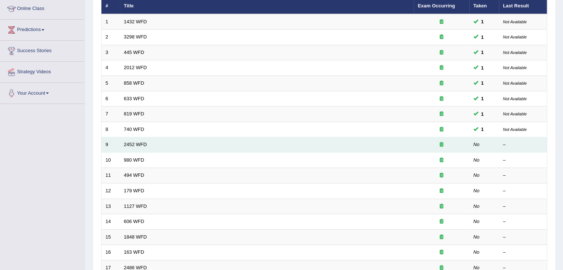
click at [373, 144] on td "2452 WFD" at bounding box center [267, 145] width 294 height 16
click at [135, 145] on link "2452 WFD" at bounding box center [135, 145] width 23 height 6
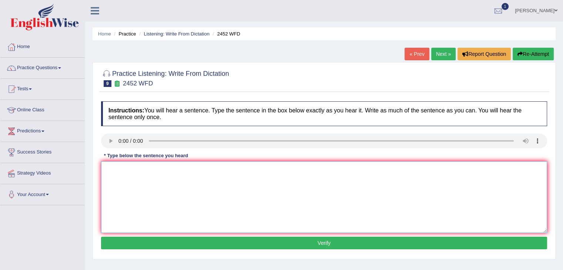
click at [188, 180] on textarea at bounding box center [324, 197] width 446 height 72
click at [112, 133] on div "Instructions: You will hear a sentence. Type the sentence in the box below exac…" at bounding box center [324, 177] width 450 height 158
click at [121, 176] on textarea at bounding box center [324, 197] width 446 height 72
click at [142, 171] on textarea "It is a debate a value of knowledge." at bounding box center [324, 197] width 446 height 72
click at [166, 169] on textarea "It is a debate a of value of knowledge." at bounding box center [324, 197] width 446 height 72
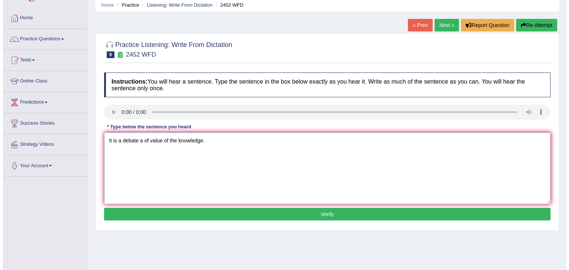
scroll to position [30, 0]
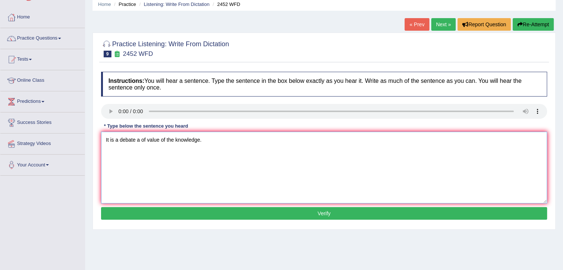
type textarea "It is a debate a of value of the knowledge."
click at [153, 205] on div "Instructions: You will hear a sentence. Type the sentence in the box below exac…" at bounding box center [324, 147] width 450 height 158
click at [152, 210] on button "Verify" at bounding box center [324, 213] width 446 height 13
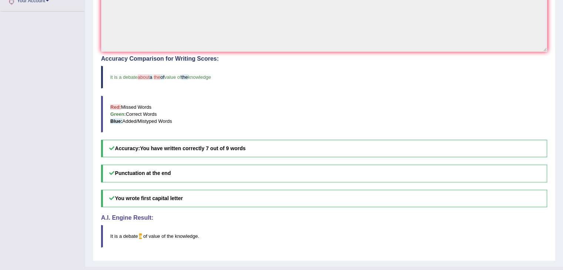
scroll to position [0, 0]
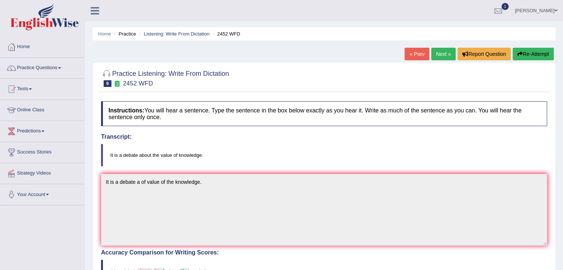
click at [438, 57] on link "Next »" at bounding box center [443, 54] width 24 height 13
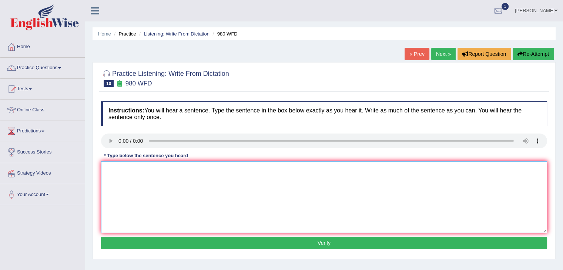
click at [198, 193] on textarea at bounding box center [324, 197] width 446 height 72
click at [113, 167] on textarea at bounding box center [324, 197] width 446 height 72
click at [210, 170] on textarea "Your ideas are the debate of the seminar and tutorial." at bounding box center [324, 197] width 446 height 72
type textarea "Your ideas are the debate of the seminar and in tutorial."
click at [241, 247] on button "Verify" at bounding box center [324, 243] width 446 height 13
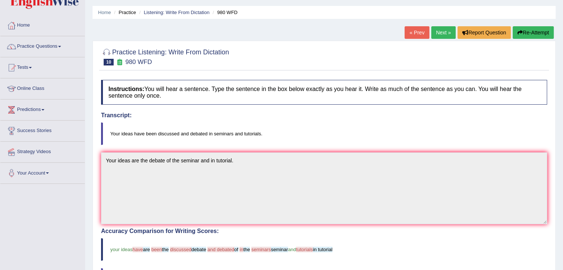
scroll to position [3, 0]
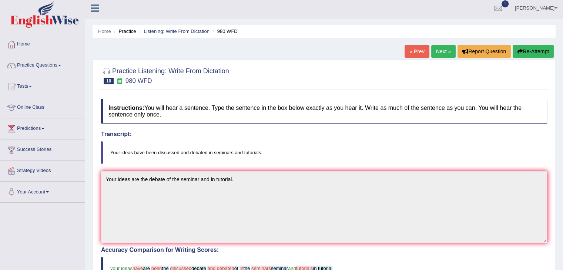
click at [525, 53] on button "Re-Attempt" at bounding box center [533, 51] width 41 height 13
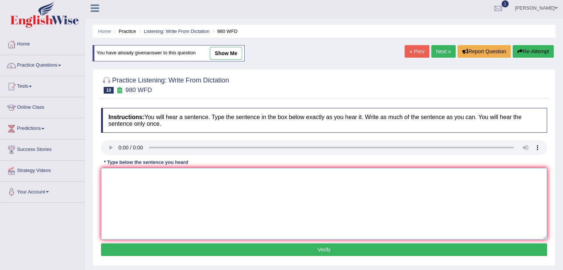
click at [119, 198] on textarea at bounding box center [324, 204] width 446 height 72
click at [125, 188] on textarea "Your" at bounding box center [324, 204] width 446 height 72
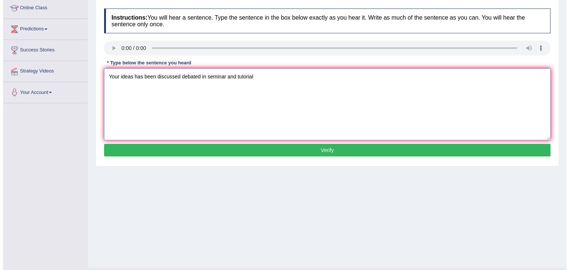
scroll to position [101, 0]
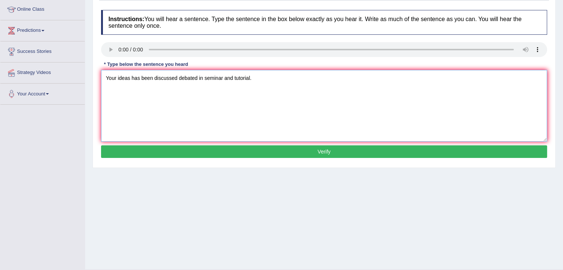
type textarea "Your ideas has been discussed debated in seminar and tutorial."
click at [244, 148] on button "Verify" at bounding box center [324, 151] width 446 height 13
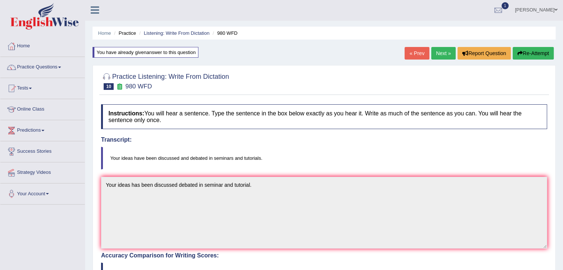
scroll to position [0, 0]
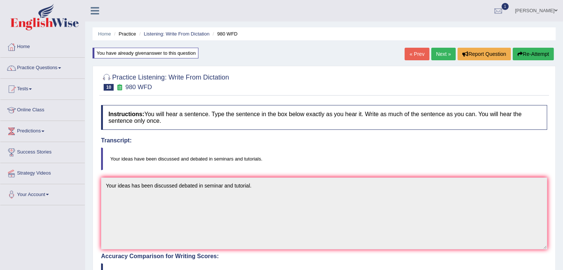
click at [437, 54] on link "Next »" at bounding box center [443, 54] width 24 height 13
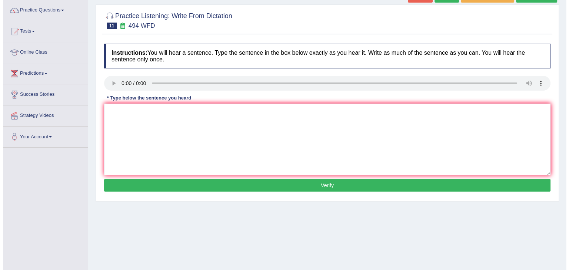
scroll to position [61, 0]
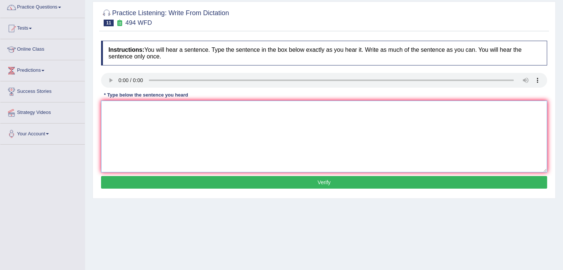
click at [196, 137] on textarea at bounding box center [324, 137] width 446 height 72
click at [128, 135] on textarea at bounding box center [324, 137] width 446 height 72
type textarea "The vocabulary that is specific field is called jordan jardan."
click at [219, 188] on div "Instructions: You will hear a sentence. Type the sentence in the box below exac…" at bounding box center [324, 116] width 450 height 158
click at [226, 184] on button "Verify" at bounding box center [324, 182] width 446 height 13
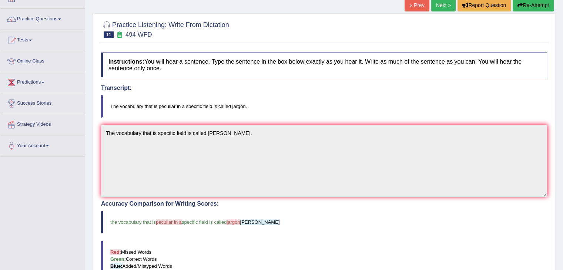
scroll to position [47, 0]
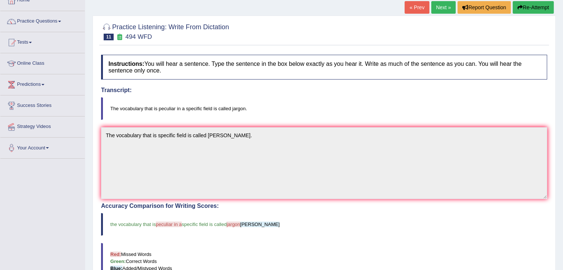
click at [433, 4] on link "Next »" at bounding box center [443, 7] width 24 height 13
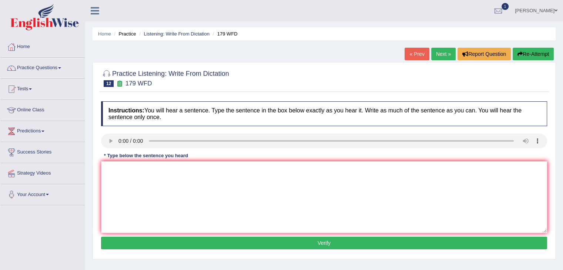
scroll to position [30, 0]
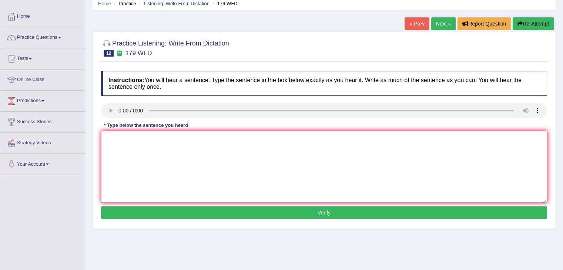
click at [164, 172] on textarea at bounding box center [324, 167] width 446 height 72
click at [113, 138] on textarea at bounding box center [324, 167] width 446 height 72
click at [126, 140] on textarea "Lectures are most formal teaching methods at the [GEOGRAPHIC_DATA]." at bounding box center [324, 167] width 446 height 72
click at [167, 140] on textarea "Lectures lecturer are most formal teaching methods at the [GEOGRAPHIC_DATA]." at bounding box center [324, 167] width 446 height 72
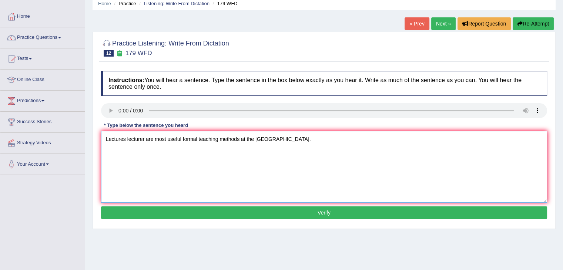
type textarea "Lectures lecturer are most useful formal teaching methods at the [GEOGRAPHIC_DA…"
click at [251, 213] on button "Verify" at bounding box center [324, 213] width 446 height 13
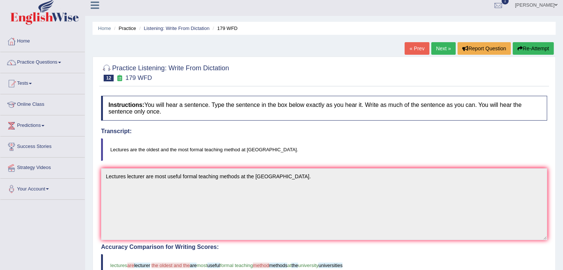
scroll to position [0, 0]
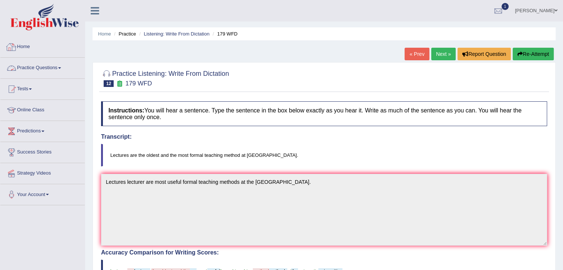
click at [58, 65] on link "Practice Questions" at bounding box center [42, 67] width 84 height 19
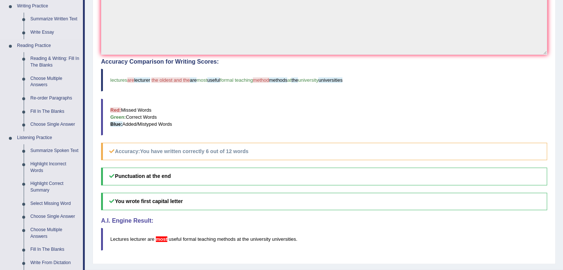
scroll to position [194, 0]
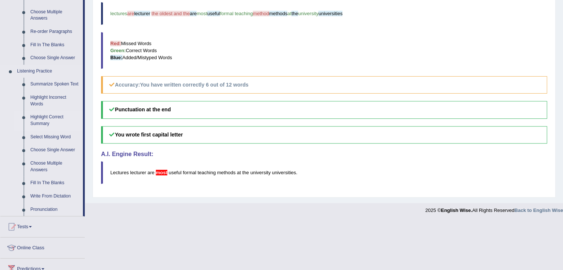
click at [34, 193] on link "Write From Dictation" at bounding box center [55, 196] width 56 height 13
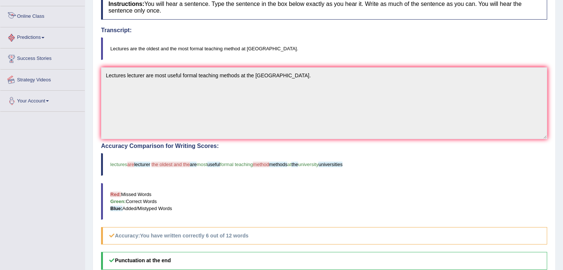
scroll to position [207, 0]
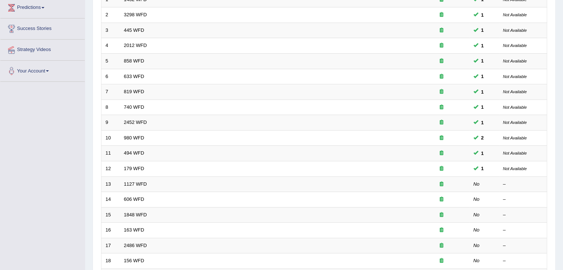
scroll to position [124, 0]
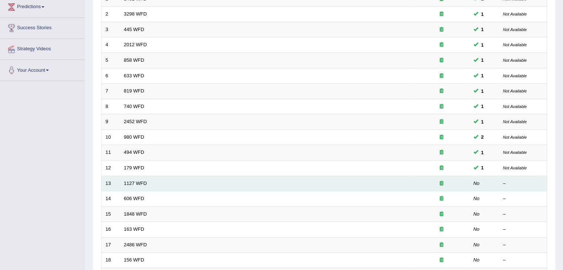
click at [143, 184] on td "1127 WFD" at bounding box center [267, 184] width 294 height 16
click at [134, 181] on link "1127 WFD" at bounding box center [135, 184] width 23 height 6
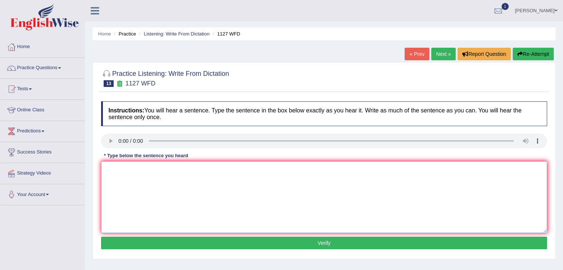
click at [146, 192] on textarea at bounding box center [324, 197] width 446 height 72
click at [112, 188] on textarea at bounding box center [324, 197] width 446 height 72
click at [237, 168] on textarea "An university degree is a requirement as the performance." at bounding box center [324, 197] width 446 height 72
click at [112, 169] on textarea "An university degree is a requirement as the performance professions." at bounding box center [324, 197] width 446 height 72
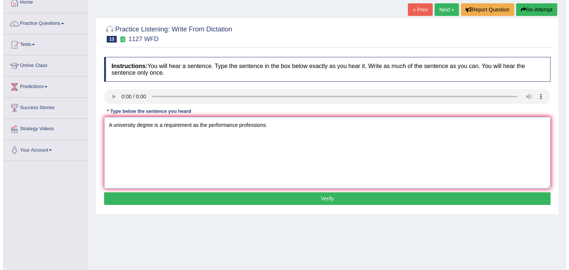
scroll to position [47, 0]
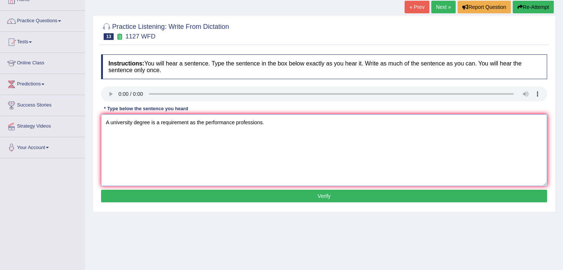
type textarea "A university degree is a requirement as the performance professions."
click at [228, 195] on button "Verify" at bounding box center [324, 196] width 446 height 13
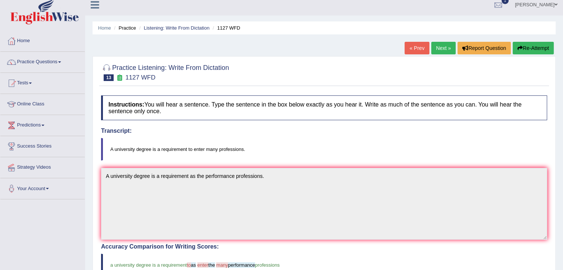
scroll to position [6, 0]
click at [447, 44] on link "Next »" at bounding box center [443, 48] width 24 height 13
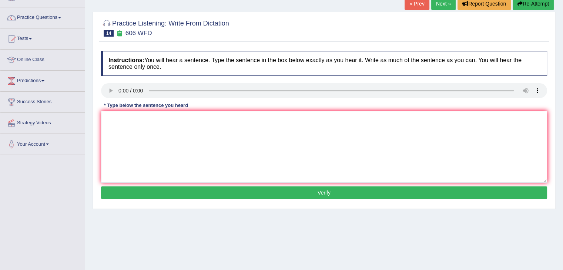
scroll to position [51, 0]
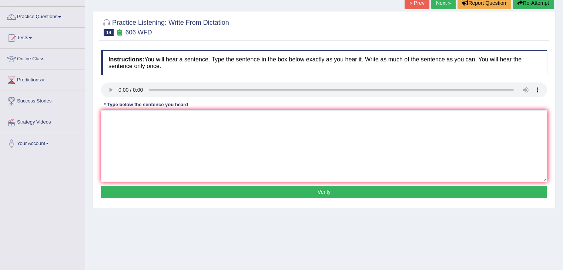
click at [114, 105] on div "* Type below the sentence you heard" at bounding box center [146, 104] width 90 height 7
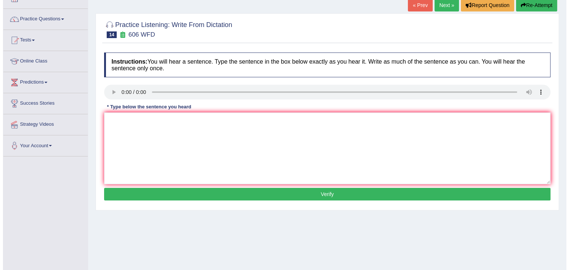
scroll to position [43, 0]
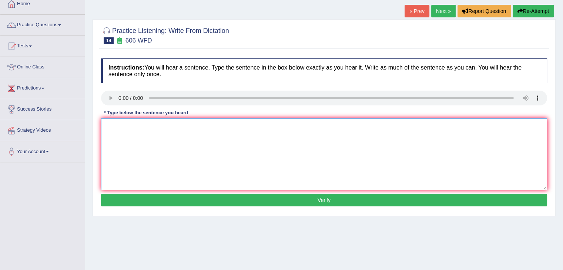
click at [129, 145] on textarea at bounding box center [324, 154] width 446 height 72
click at [198, 126] on textarea "Student are studyies language and lectu is increase." at bounding box center [324, 154] width 446 height 72
click at [147, 125] on textarea "Student are studyies language and literature is increase." at bounding box center [324, 154] width 446 height 72
click at [150, 127] on textarea "Student are studies language and literature is increase." at bounding box center [324, 154] width 446 height 72
click at [125, 126] on textarea "Student are studies studied language and literature is increase." at bounding box center [324, 154] width 446 height 72
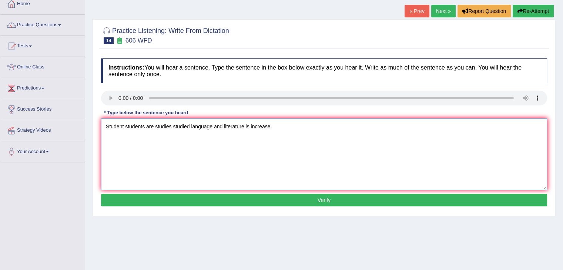
click at [188, 126] on textarea "Student students are studies studied language and literature is increase." at bounding box center [324, 154] width 446 height 72
click at [188, 124] on textarea "Student students are studies studied language and literature is increase." at bounding box center [324, 154] width 446 height 72
click at [191, 130] on textarea "Student students are studies studied language and literature is increase." at bounding box center [324, 154] width 446 height 72
type textarea "Student students are studies studied the language and literature is increase."
click at [229, 199] on button "Verify" at bounding box center [324, 200] width 446 height 13
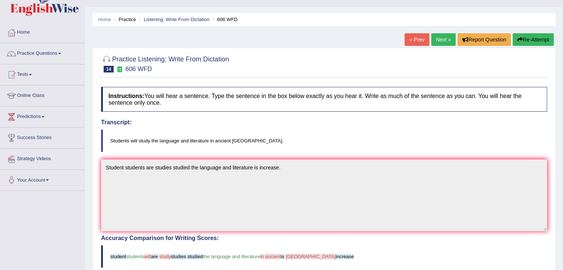
scroll to position [0, 0]
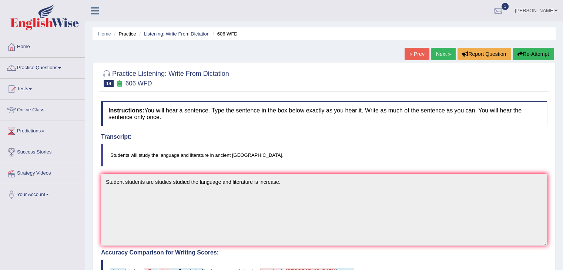
click at [436, 56] on link "Next »" at bounding box center [443, 54] width 24 height 13
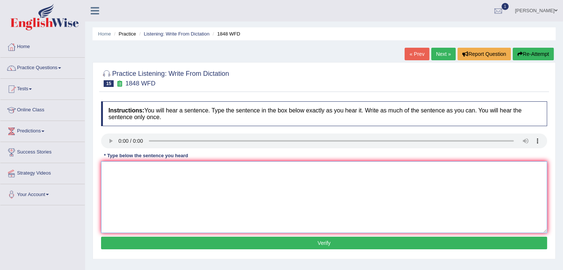
click at [138, 195] on textarea at bounding box center [324, 197] width 446 height 72
click at [177, 174] on textarea "Student most present" at bounding box center [324, 197] width 446 height 72
click at [155, 169] on textarea "Student most present to enroll in this course" at bounding box center [324, 197] width 446 height 72
click at [239, 172] on textarea "Student most present identification to enroll in this course" at bounding box center [324, 197] width 446 height 72
click at [206, 171] on textarea "Student most present identification to enroll in this course" at bounding box center [324, 197] width 446 height 72
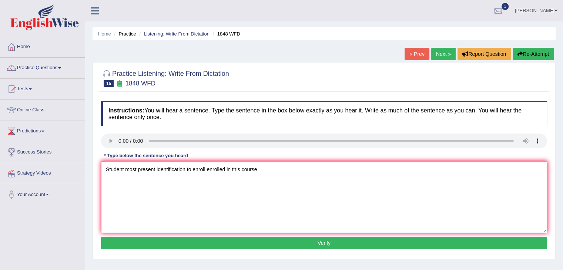
click at [259, 171] on textarea "Student most present identification to enroll enrolled in this course" at bounding box center [324, 197] width 446 height 72
type textarea "Student most present identification to enroll enrolled in this course."
click at [267, 242] on button "Verify" at bounding box center [324, 243] width 446 height 13
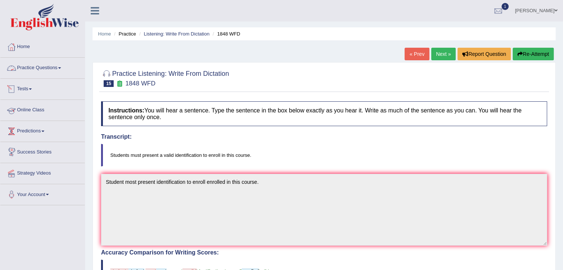
click at [60, 71] on link "Practice Questions" at bounding box center [42, 67] width 84 height 19
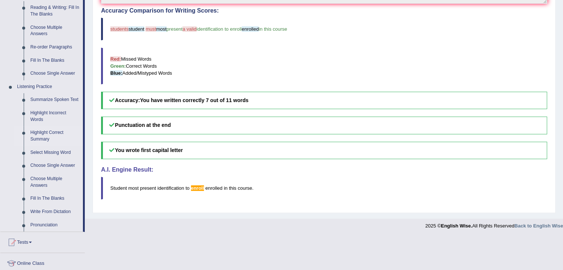
scroll to position [244, 0]
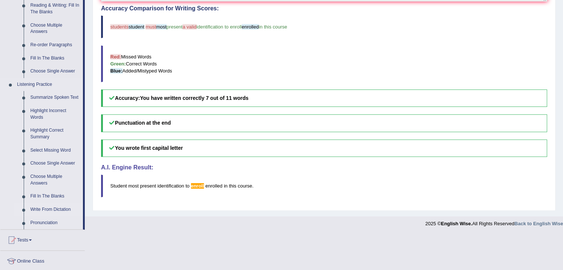
click at [44, 207] on link "Write From Dictation" at bounding box center [55, 209] width 56 height 13
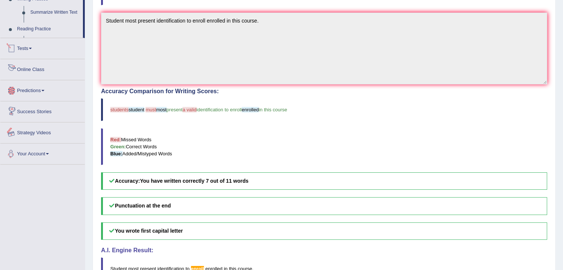
scroll to position [207, 0]
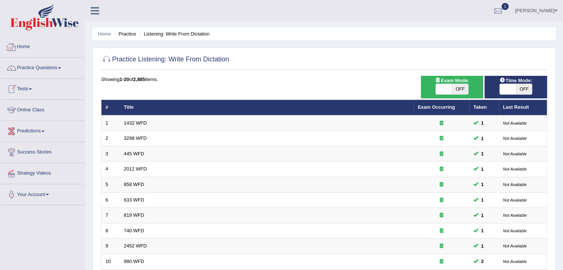
click at [26, 46] on link "Home" at bounding box center [42, 46] width 84 height 19
